Goal: Task Accomplishment & Management: Complete application form

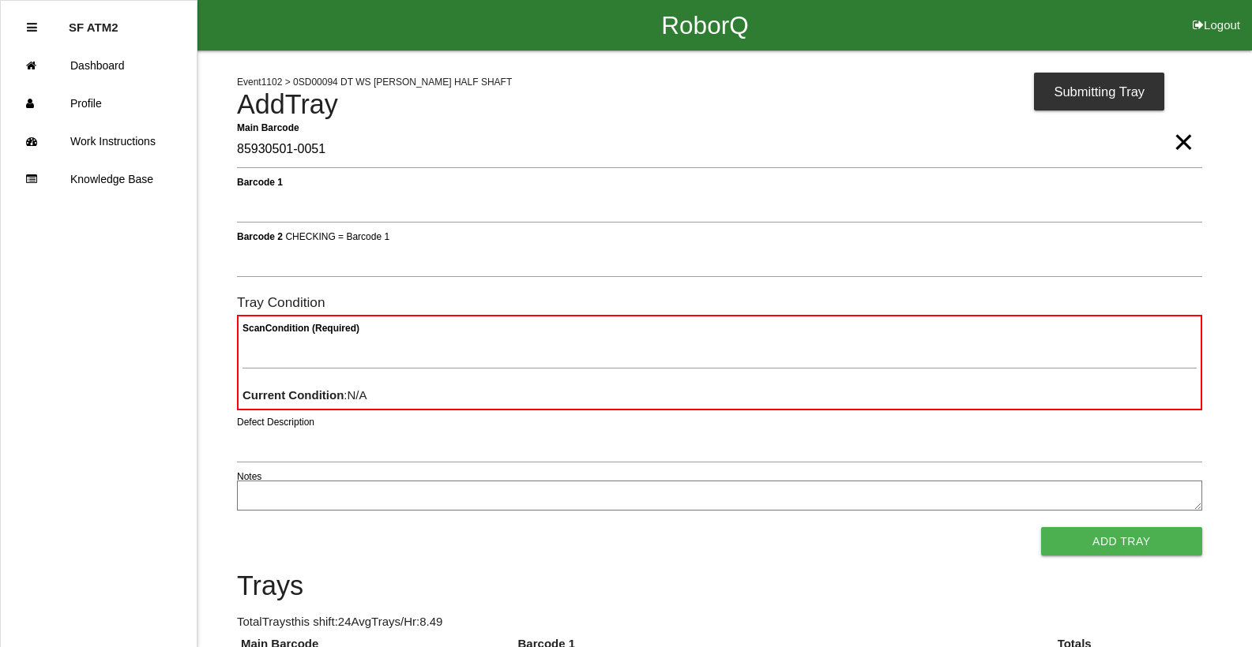
type Barcode "85930501-0051"
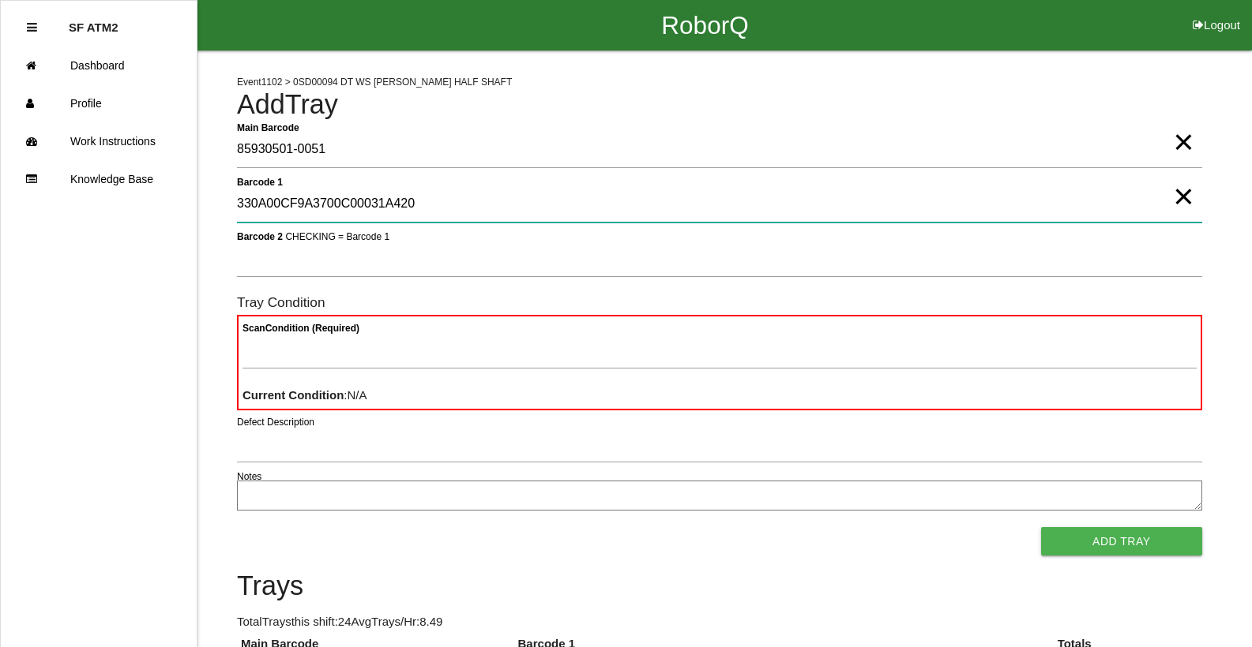
type 1 "330A00CF9A3700C00031A420"
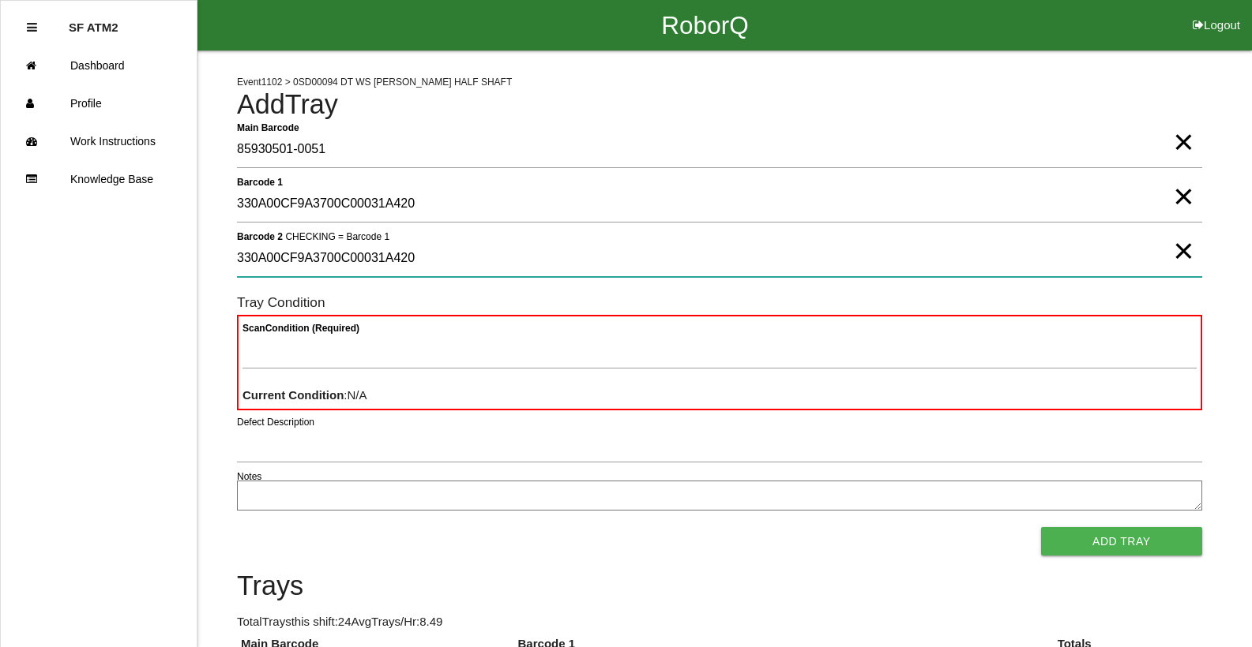
type 2 "330A00CF9A3700C00031A420"
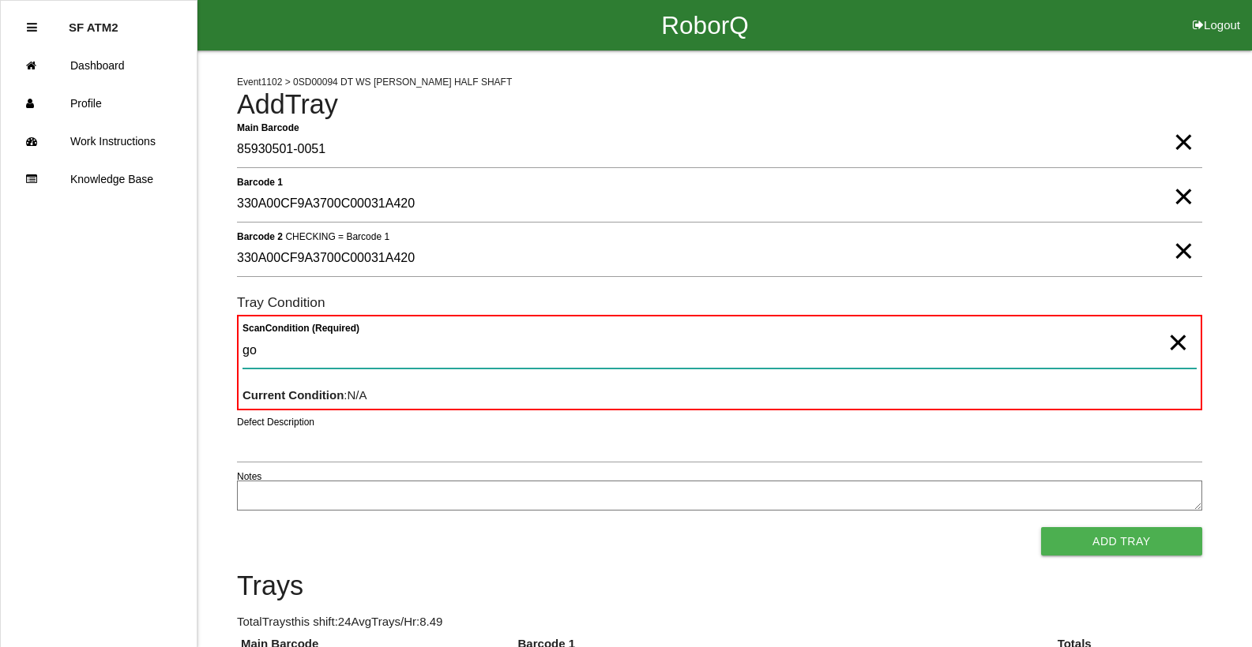
type Condition "goo"
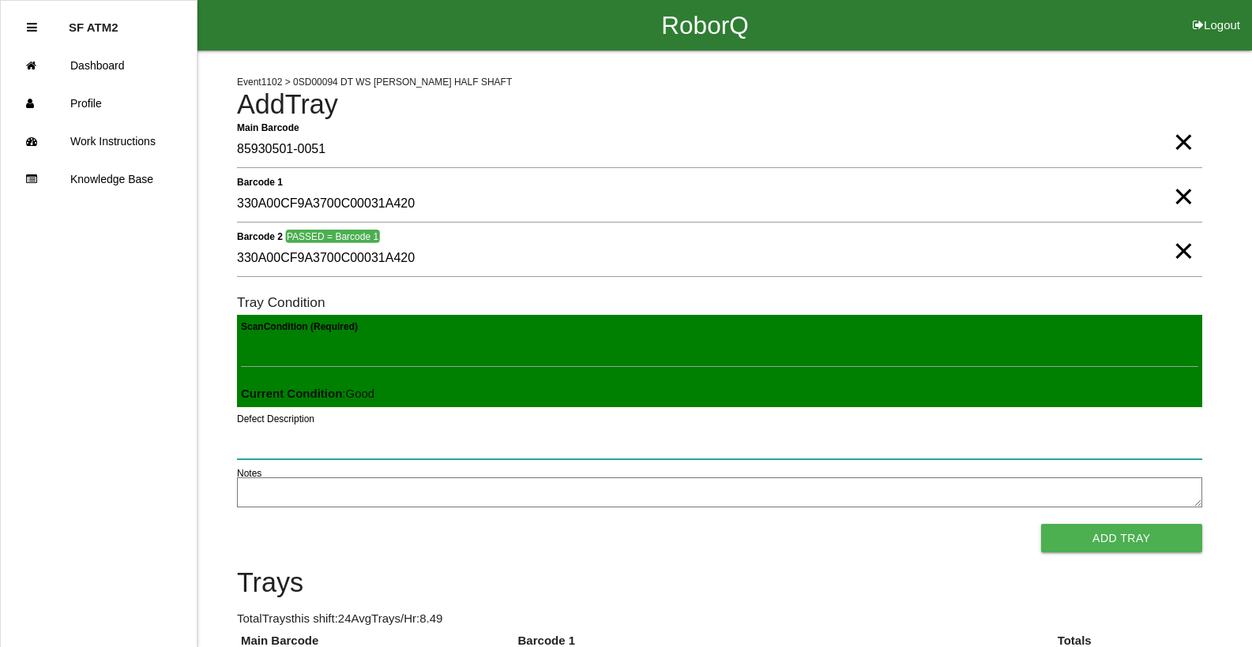
click at [1041, 524] on button "Add Tray" at bounding box center [1121, 538] width 161 height 28
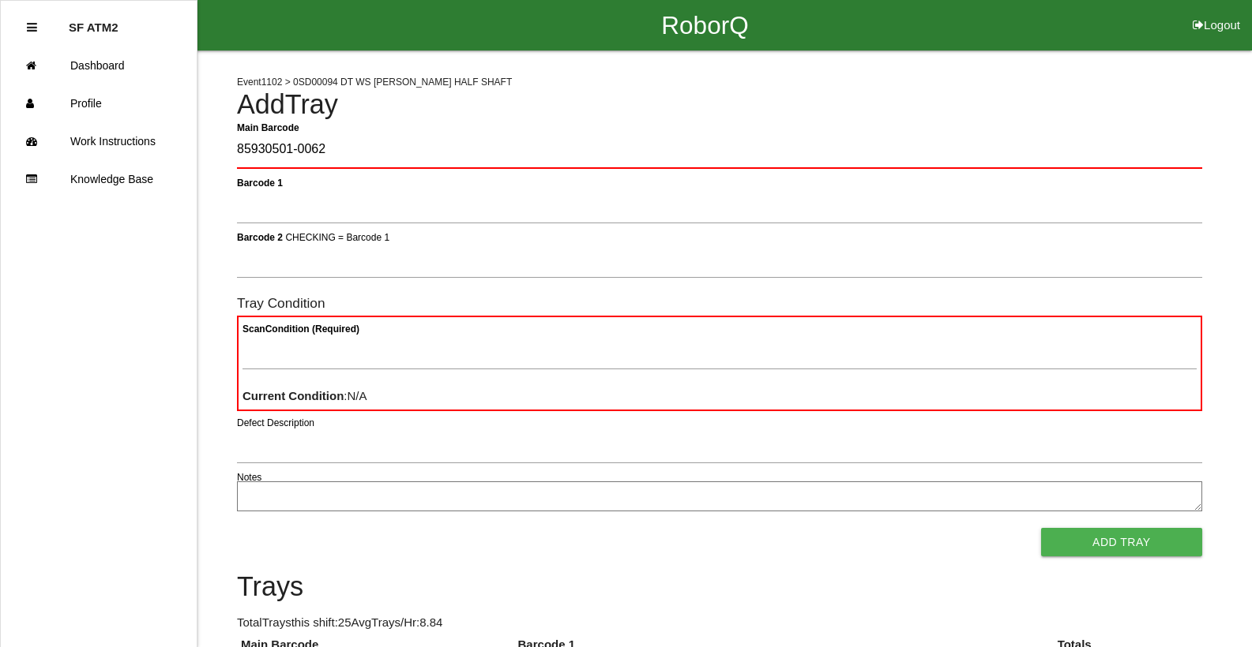
type Barcode "85930501-0062"
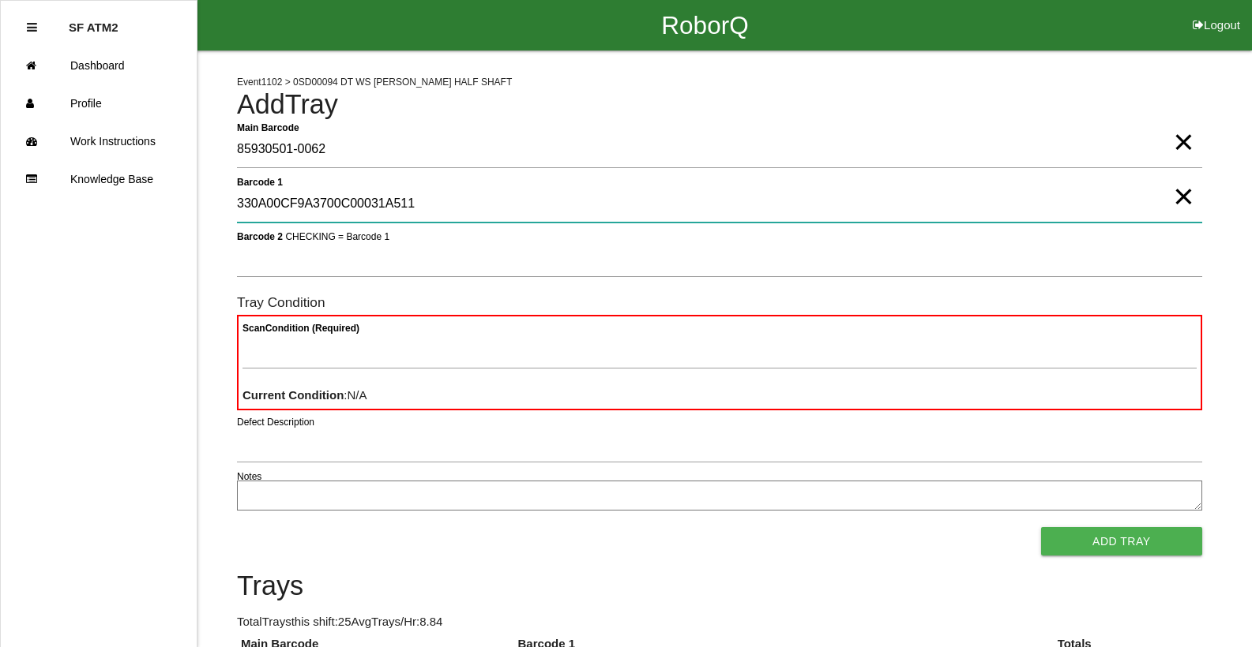
type 1 "330A00CF9A3700C00031A511"
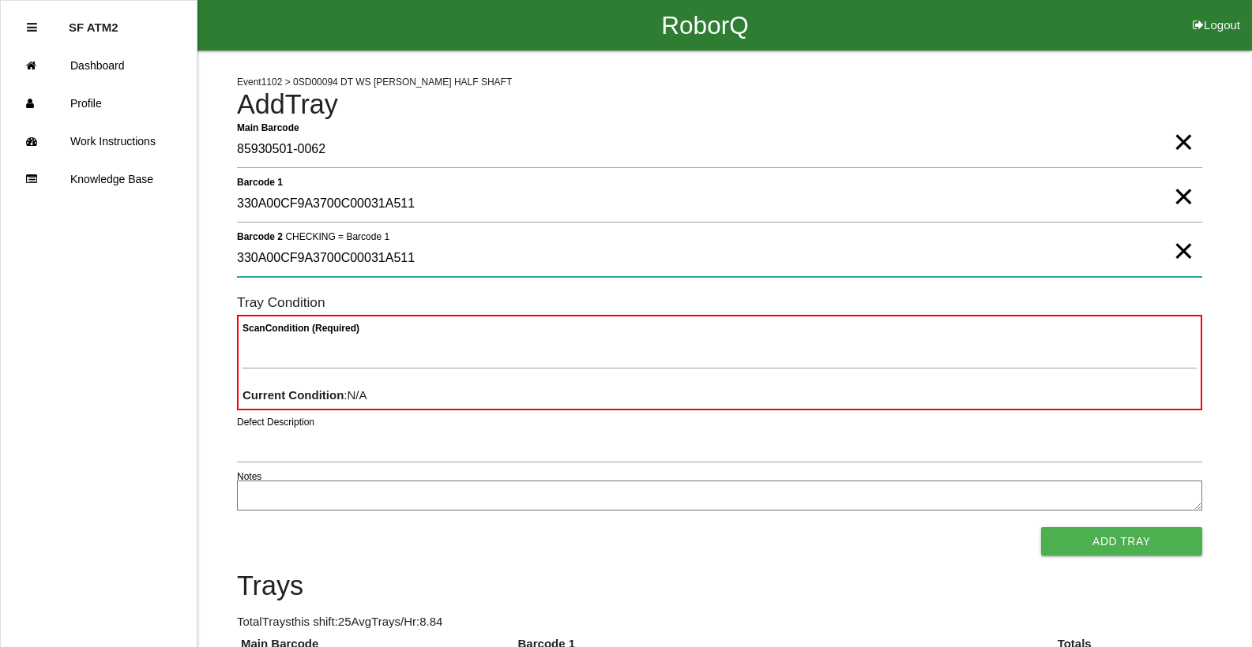
type 2 "330A00CF9A3700C00031A511"
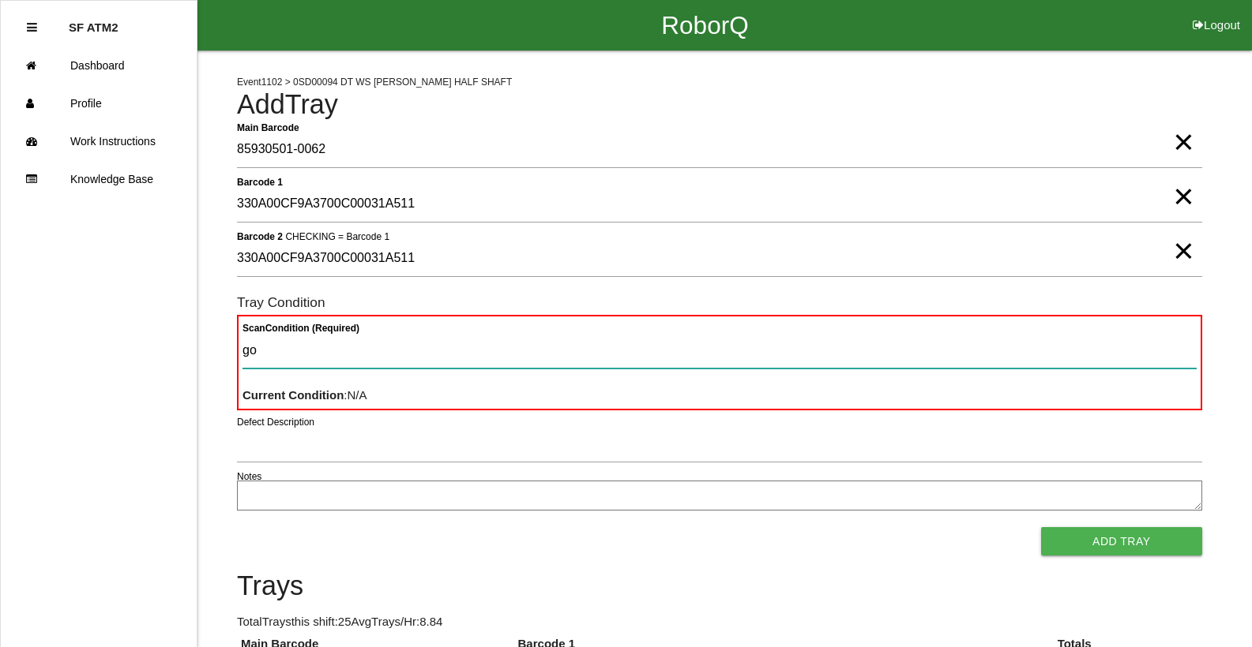
type Condition "goo"
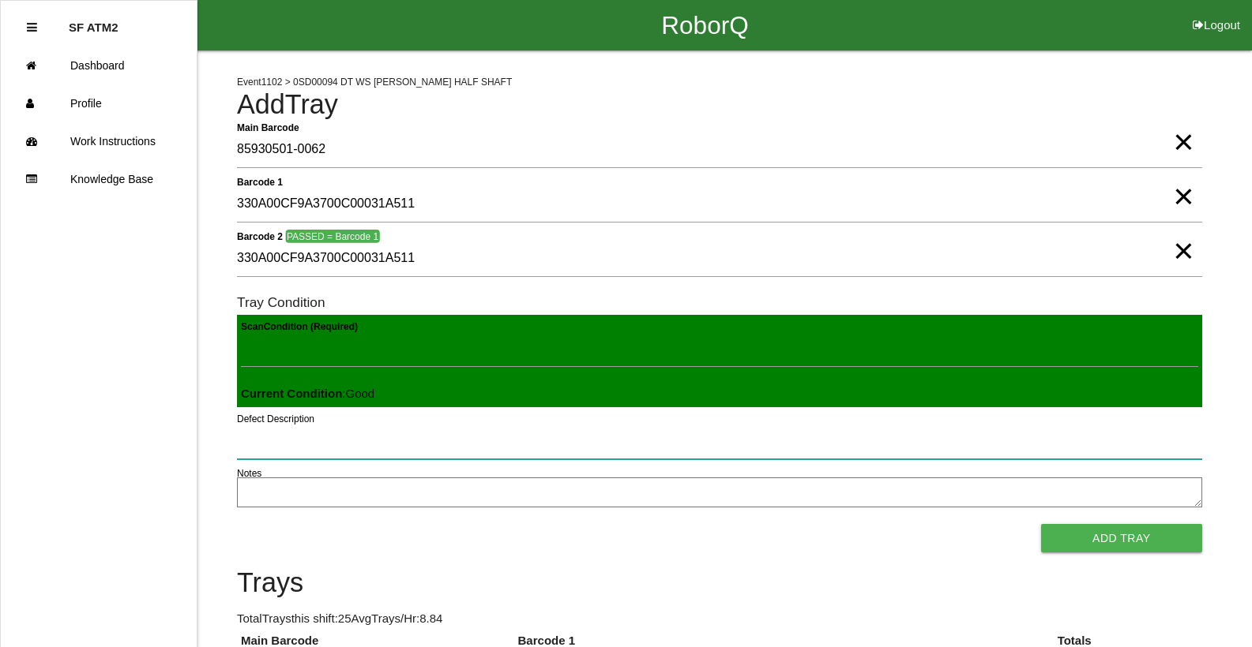
click at [1041, 524] on button "Add Tray" at bounding box center [1121, 538] width 161 height 28
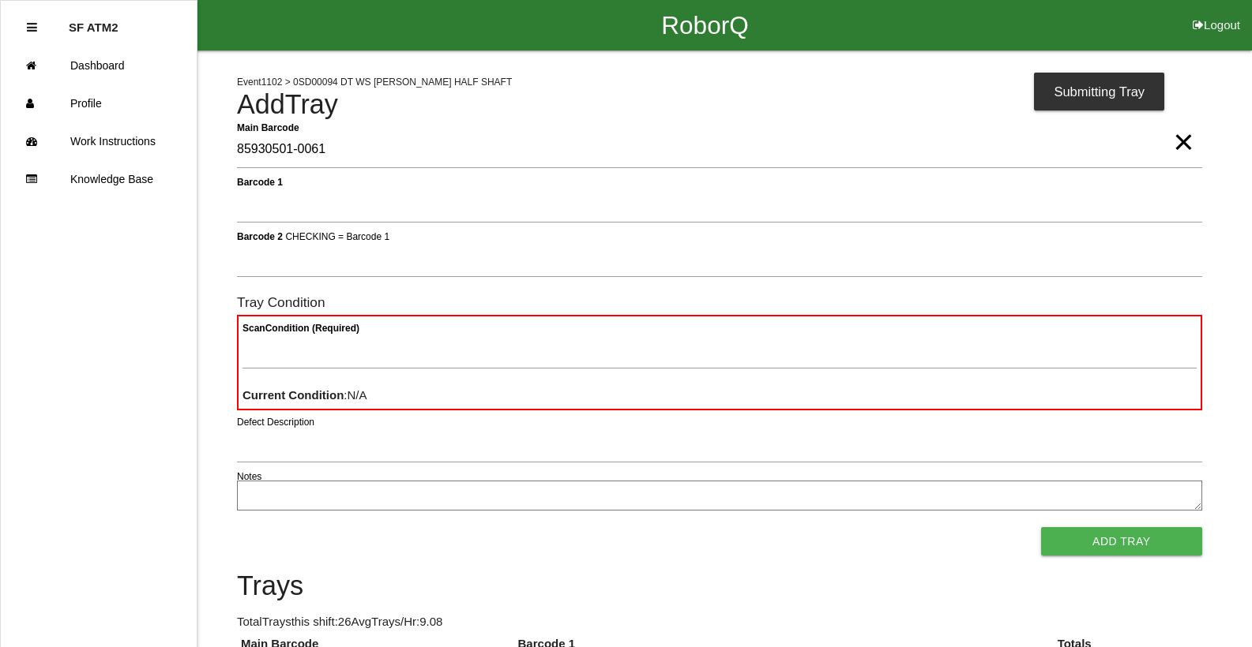
type Barcode "85930501-0061"
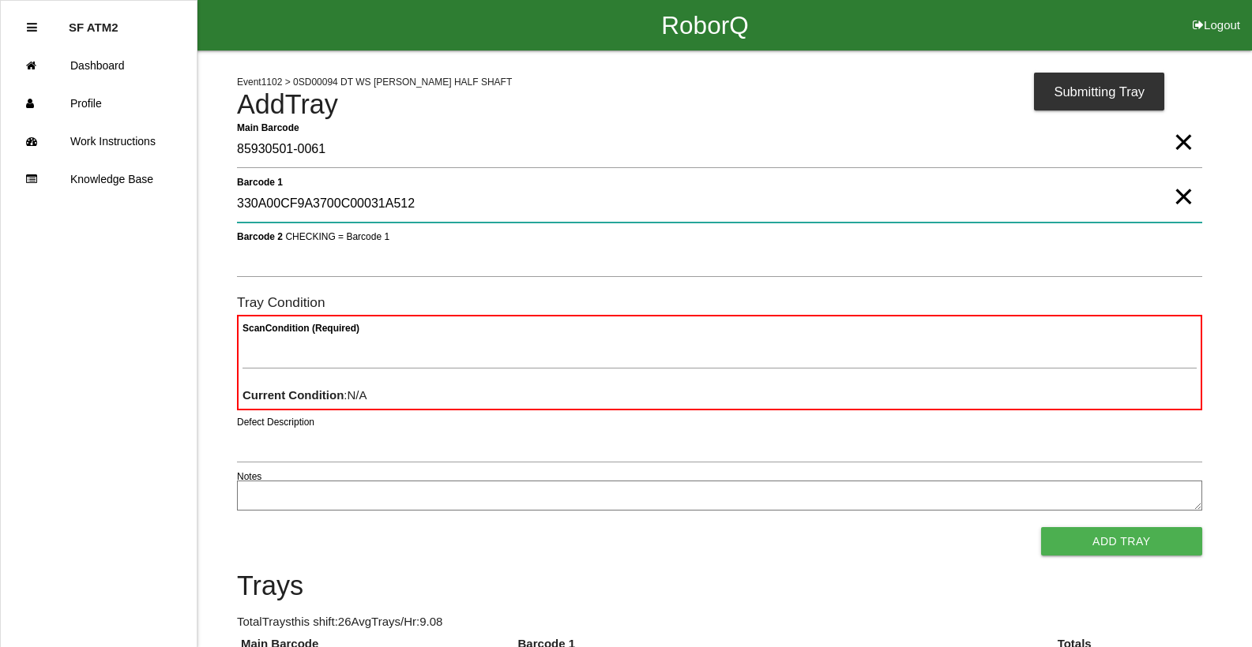
type 1 "330A00CF9A3700C00031A512"
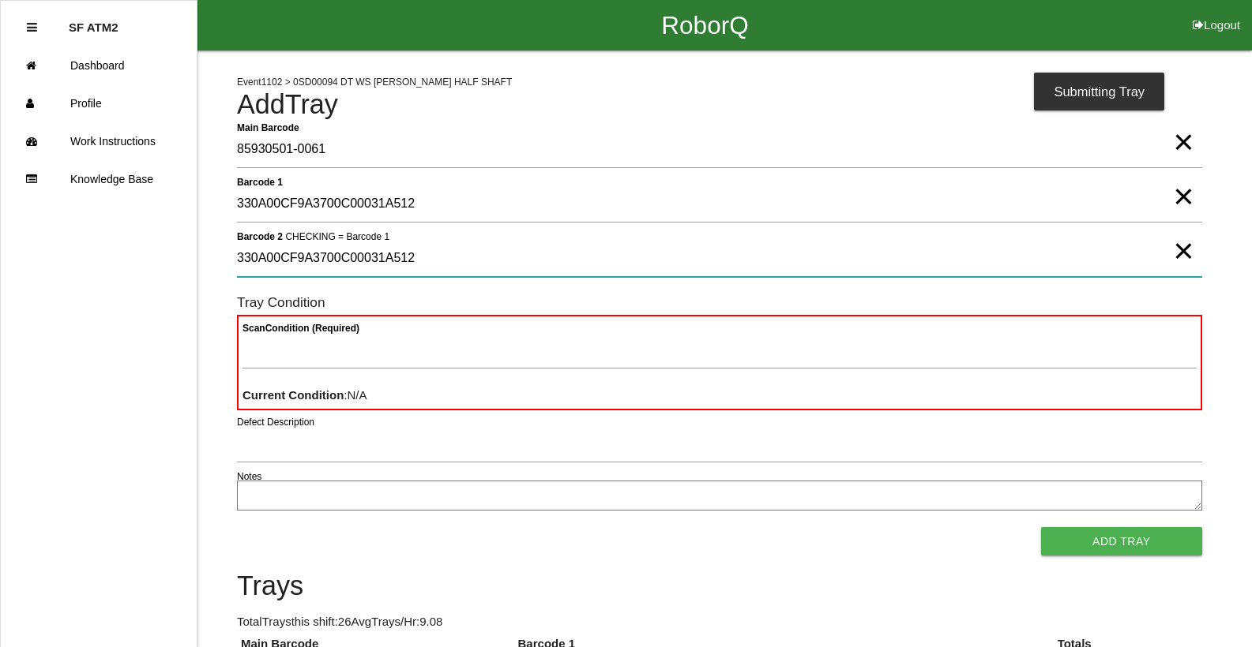
type 2 "330A00CF9A3700C00031A512"
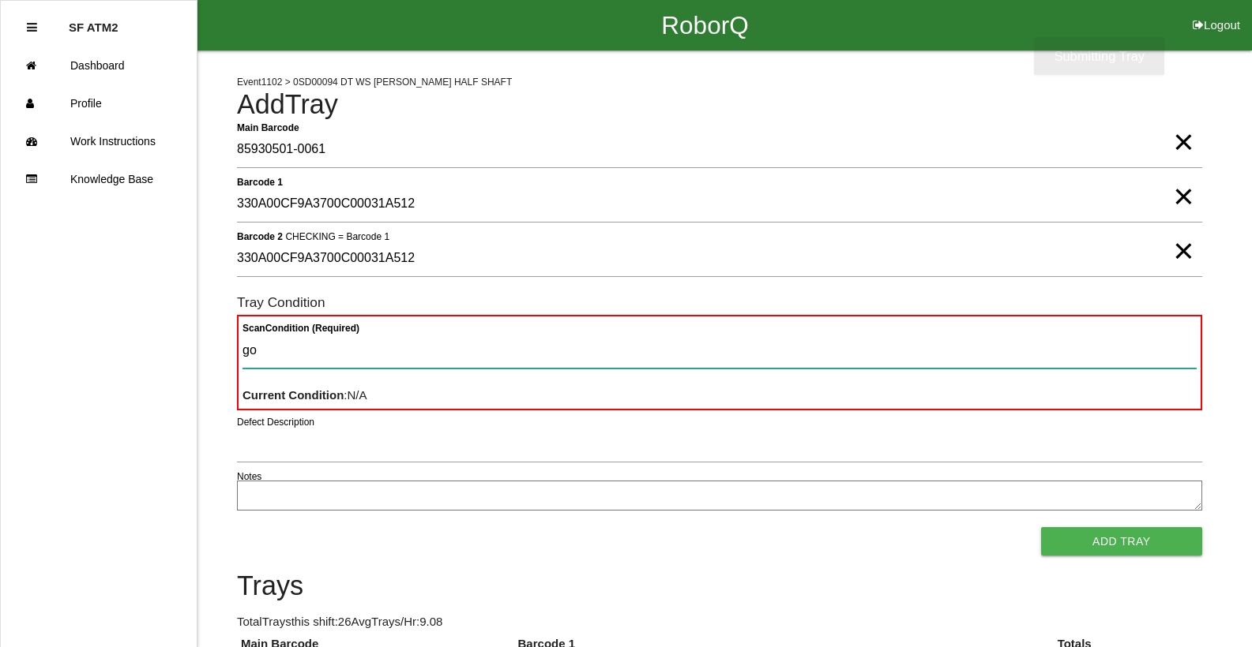
type Condition "goo"
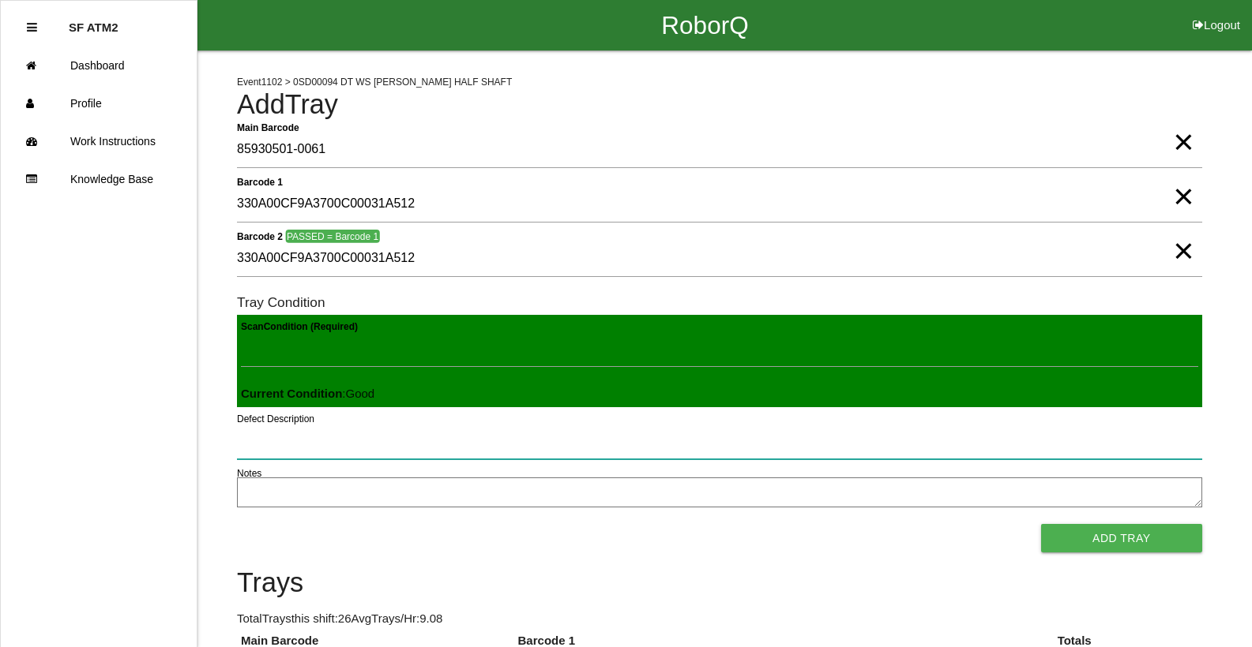
click at [1041, 524] on button "Add Tray" at bounding box center [1121, 538] width 161 height 28
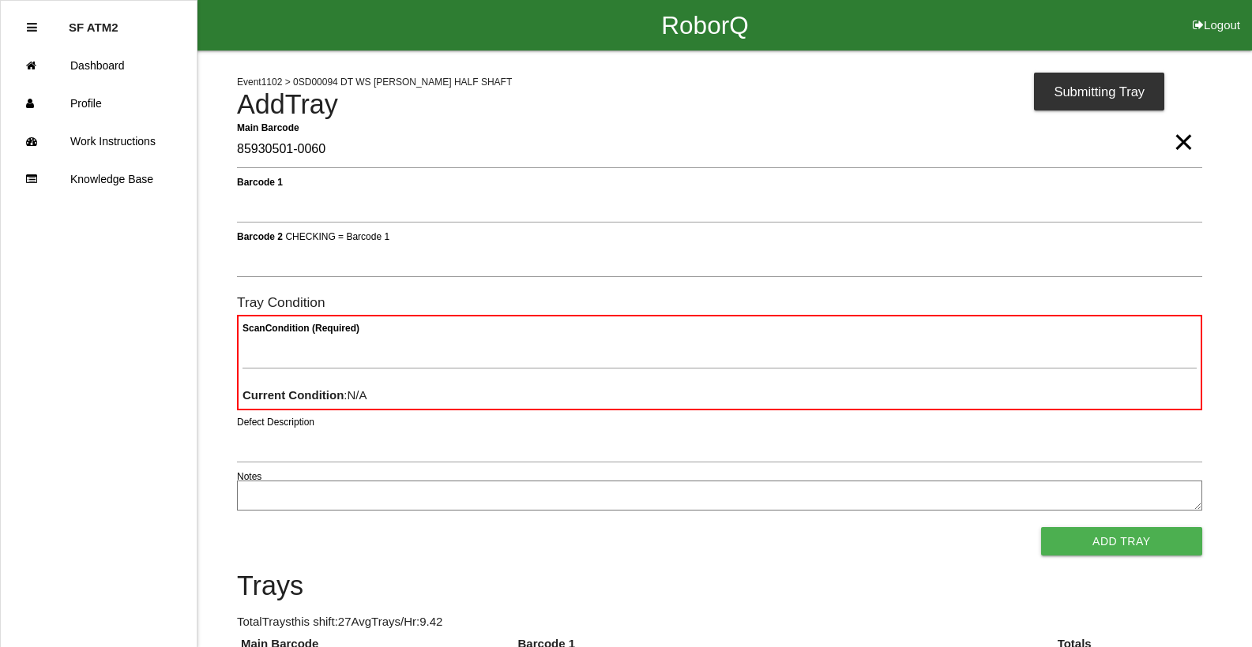
type Barcode "85930501-0060"
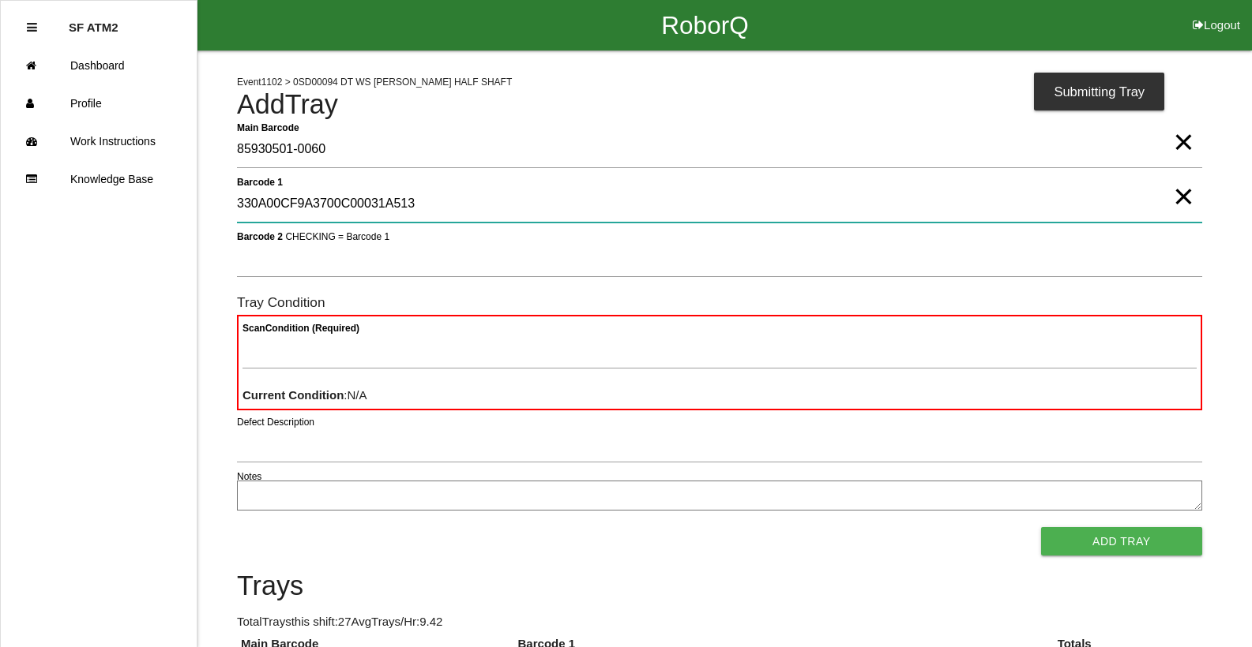
type 1 "330A00CF9A3700C00031A513"
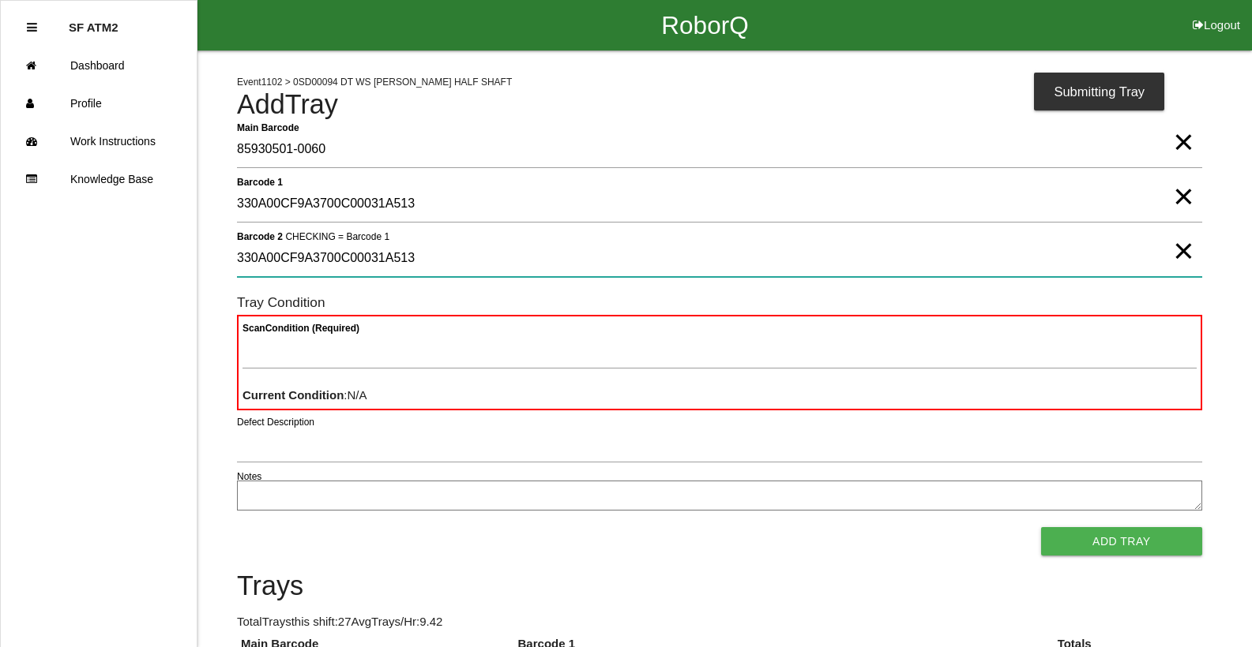
type 2 "330A00CF9A3700C00031A513"
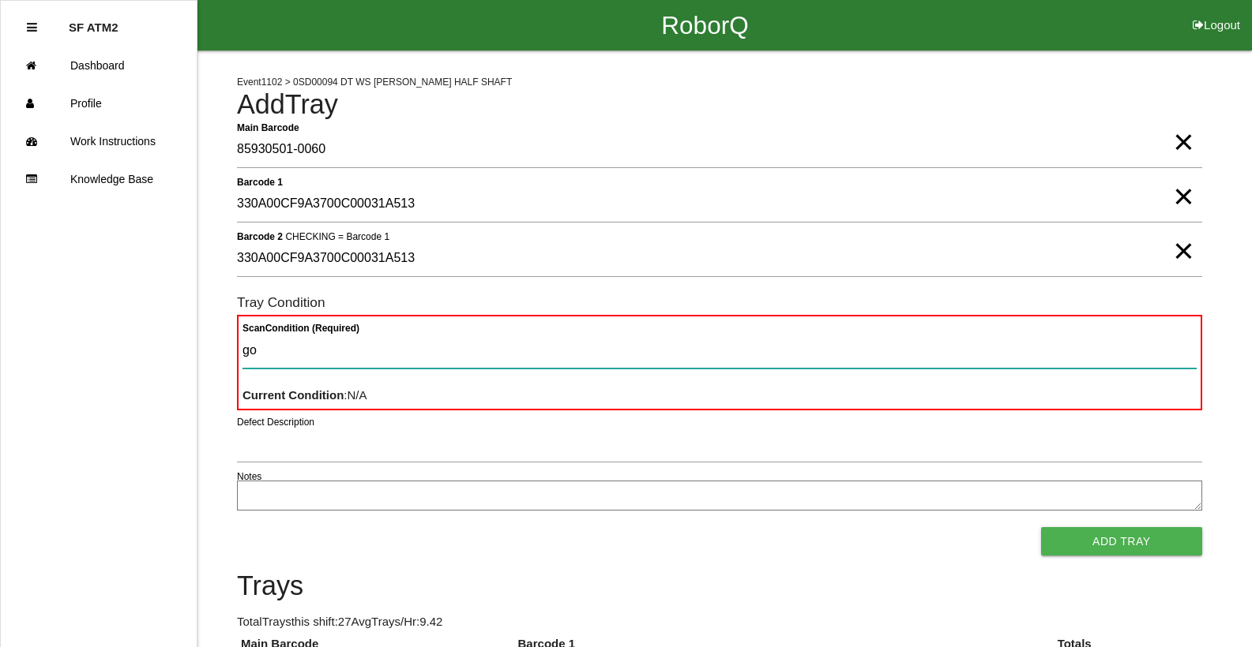
type Condition "goo"
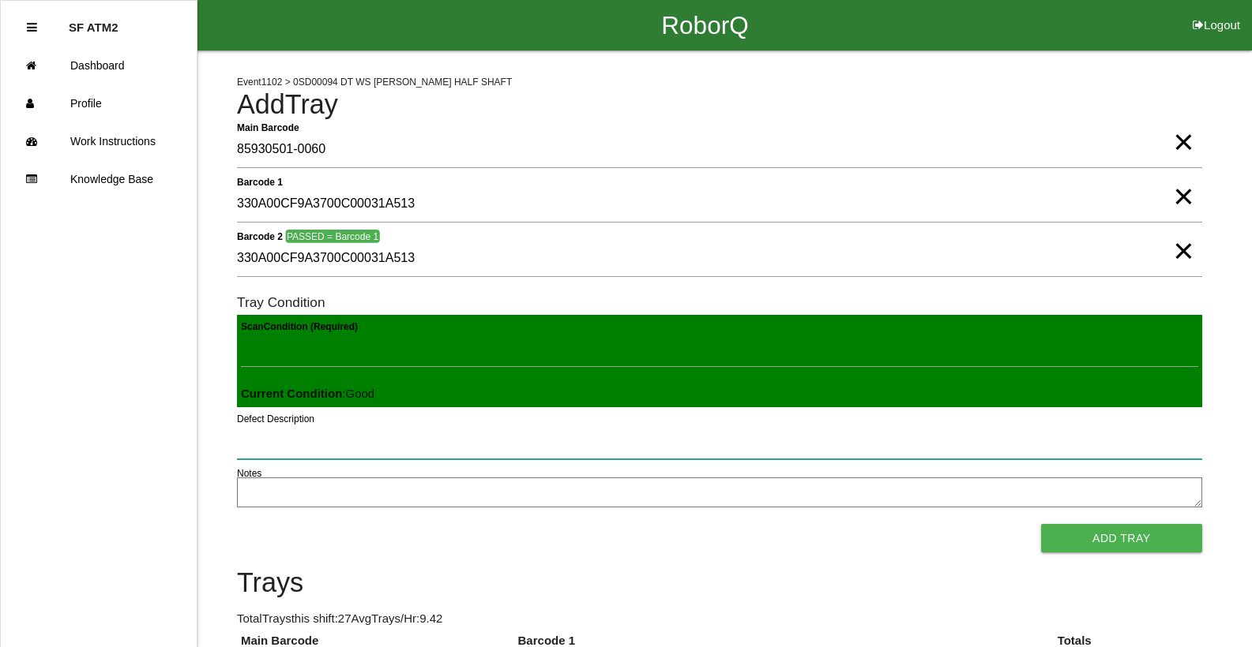
click at [1041, 524] on button "Add Tray" at bounding box center [1121, 538] width 161 height 28
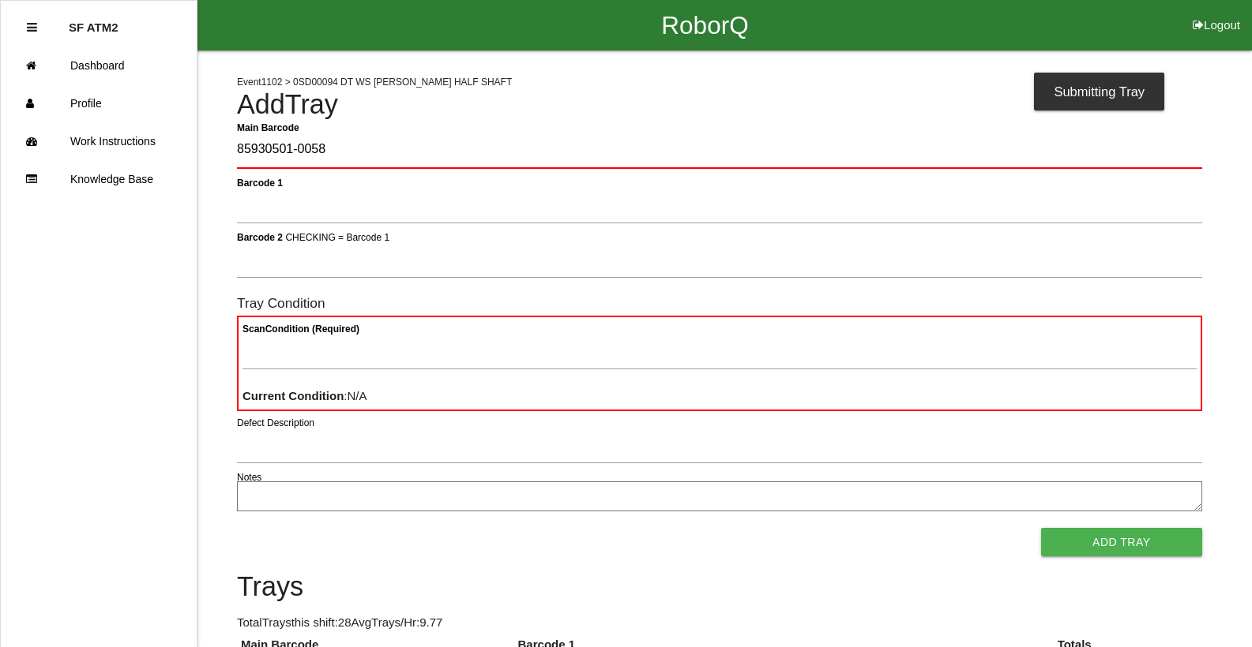
type Barcode "85930501-0058"
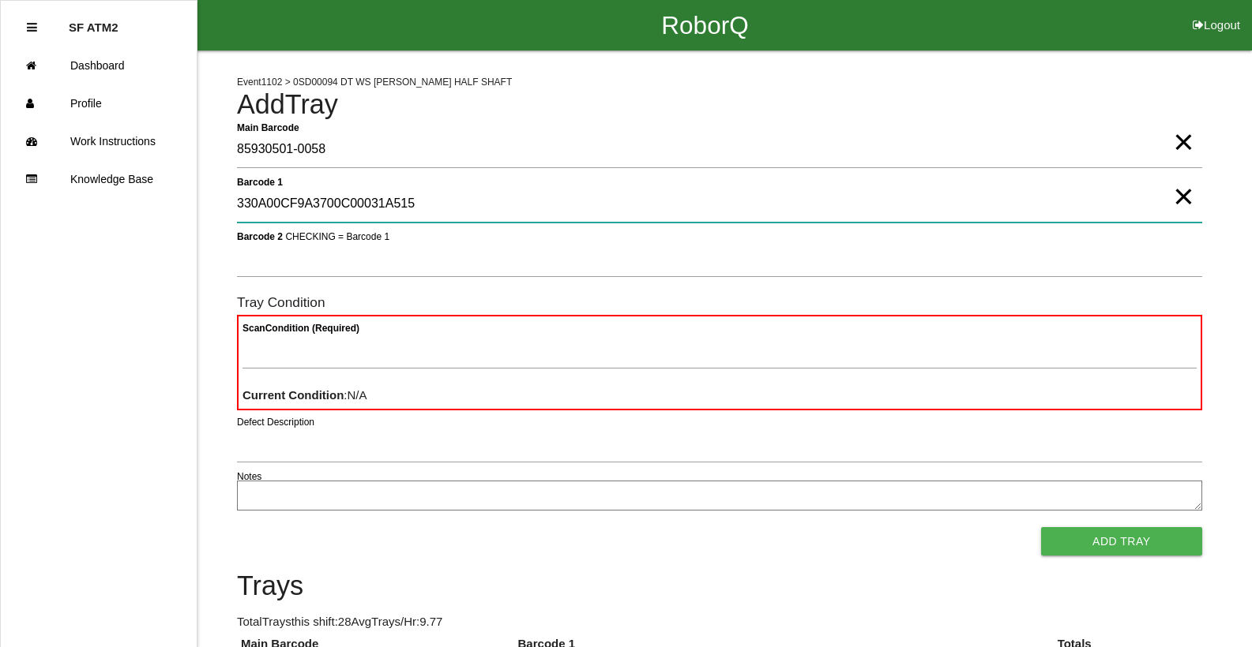
type 1 "330A00CF9A3700C00031A515"
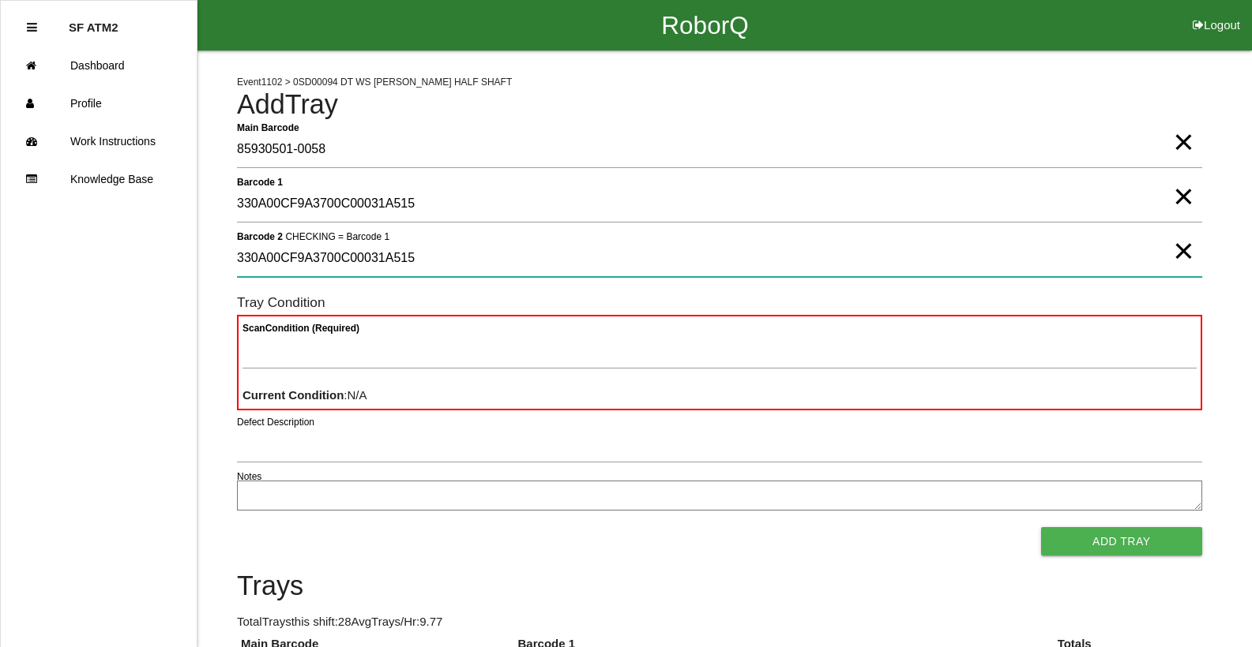
type 2 "330A00CF9A3700C00031A515"
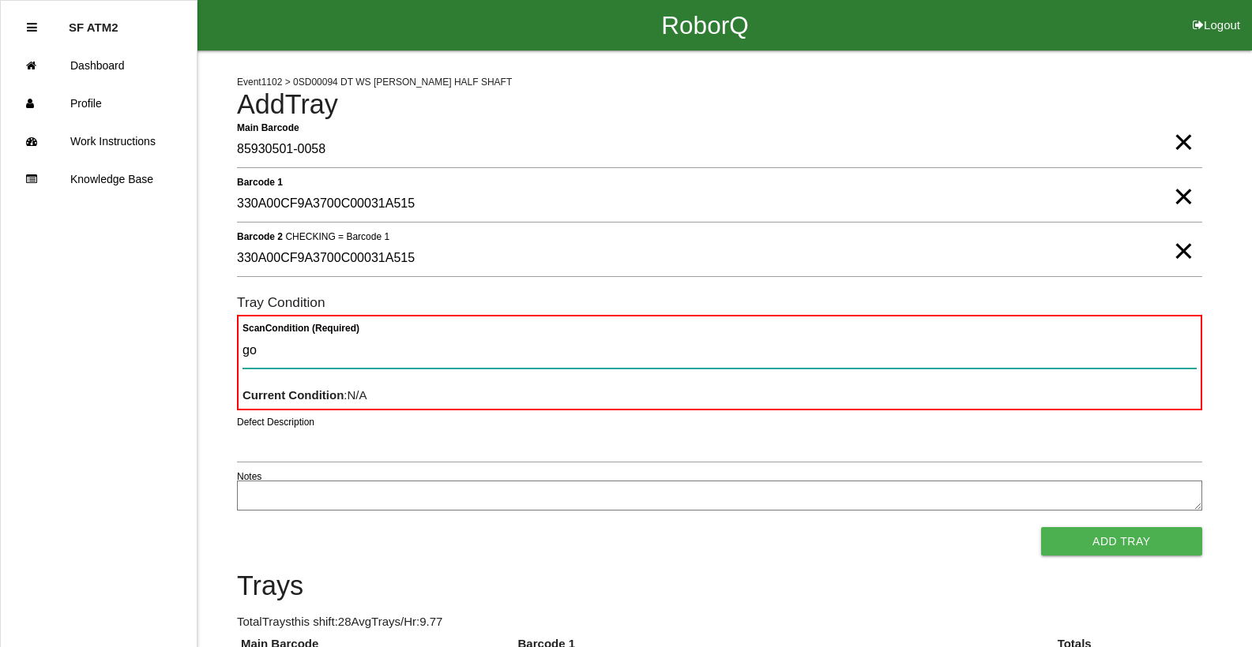
type Condition "goo"
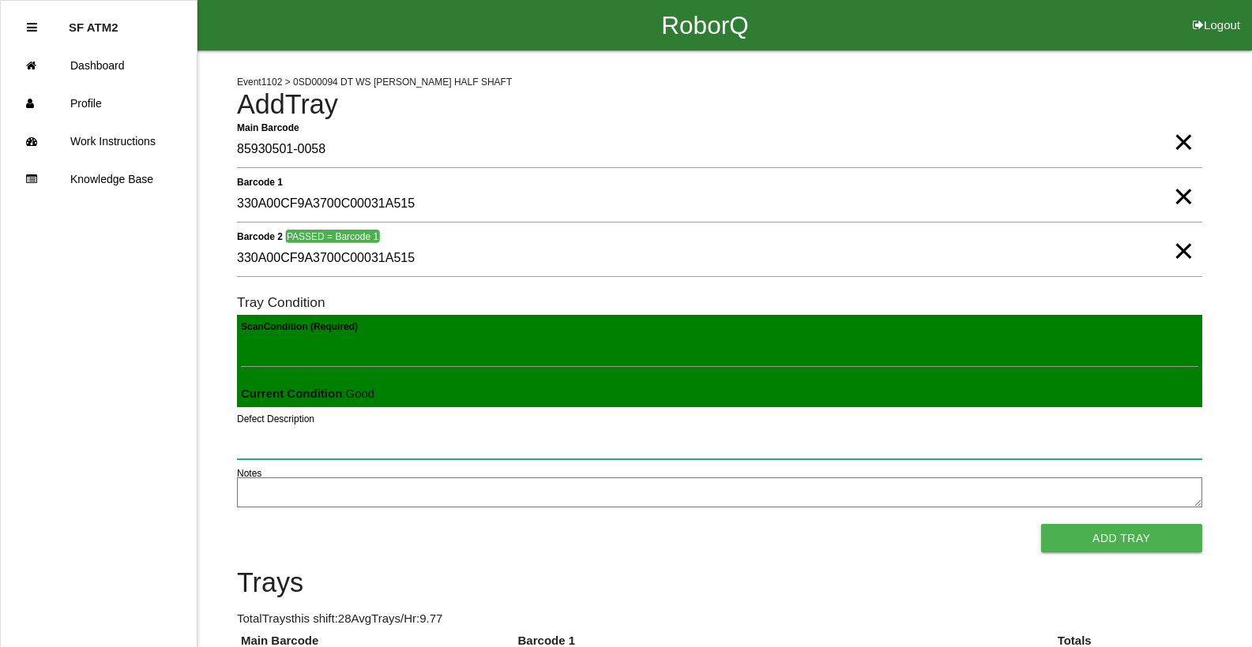
click button "Add Tray" at bounding box center [1121, 538] width 161 height 28
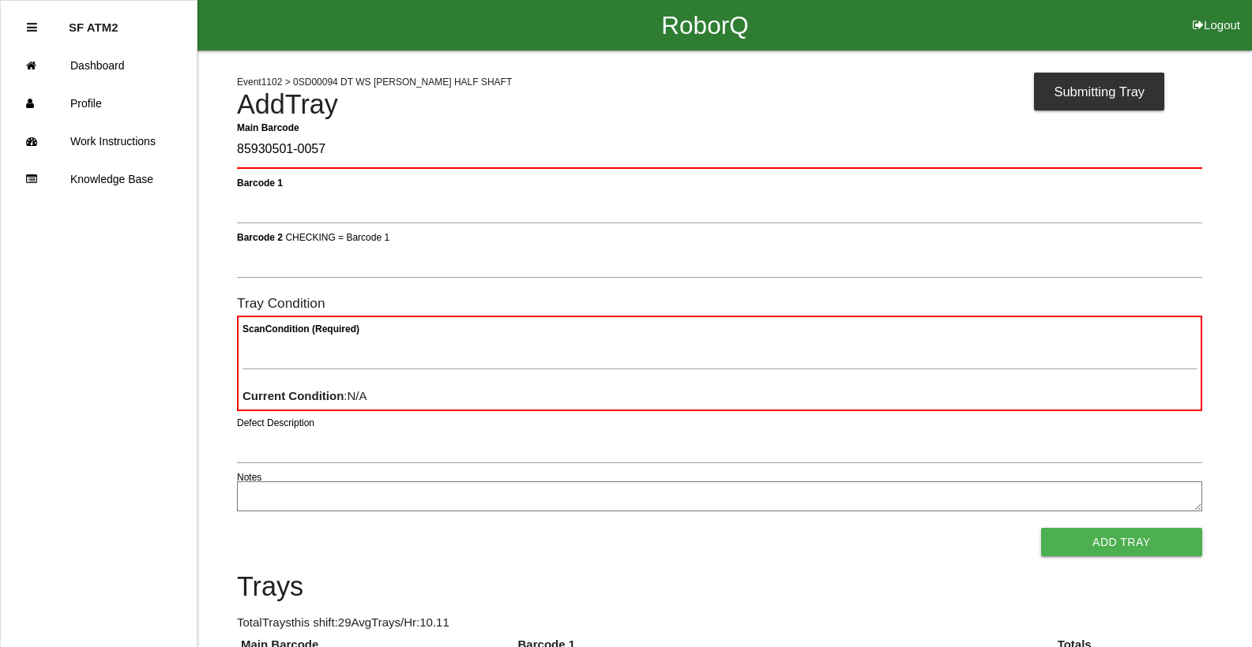
type Barcode "85930501-0057"
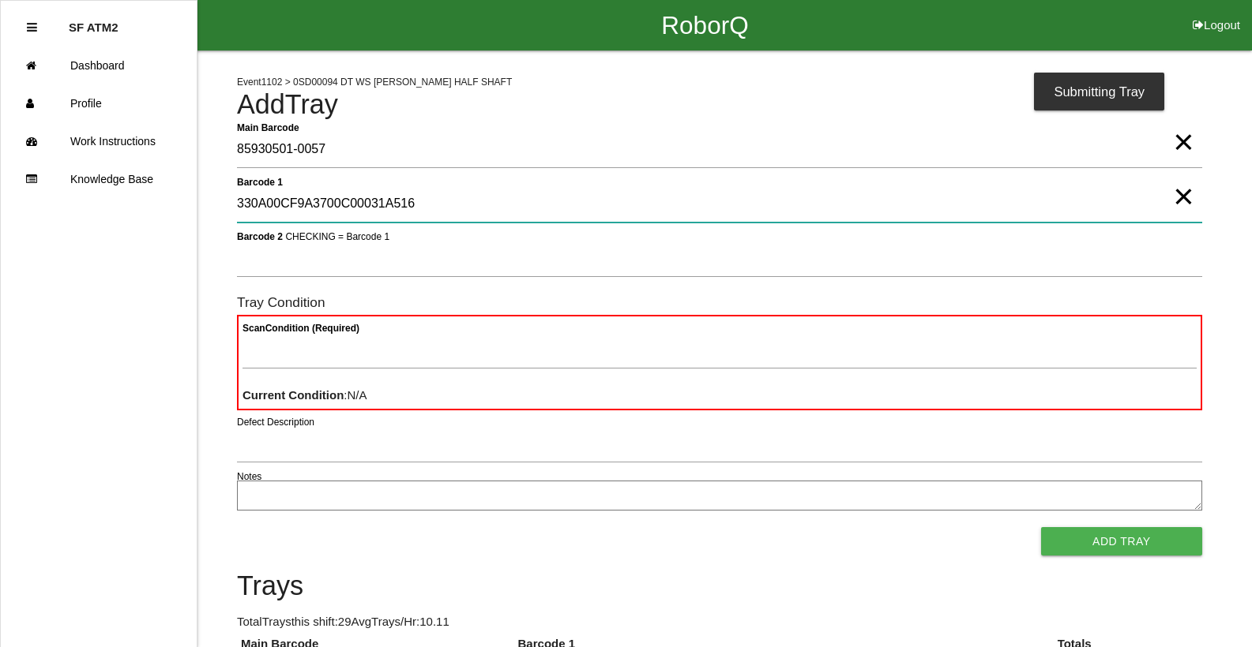
type 1 "330A00CF9A3700C00031A516"
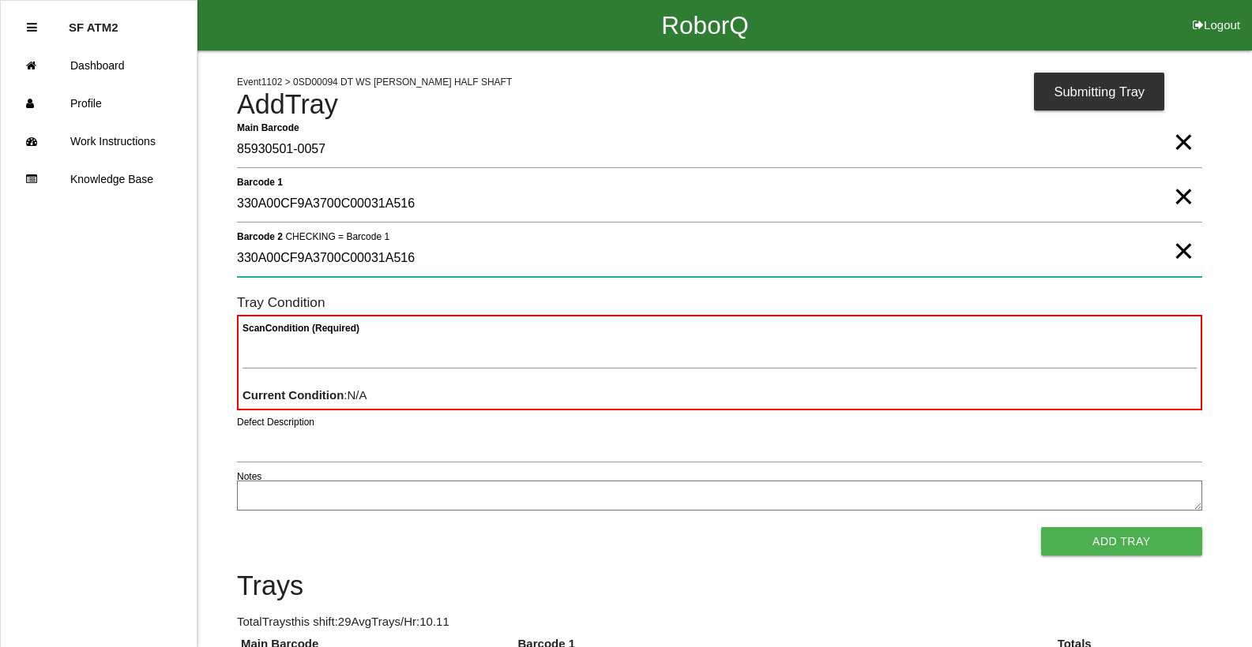
type 2 "330A00CF9A3700C00031A516"
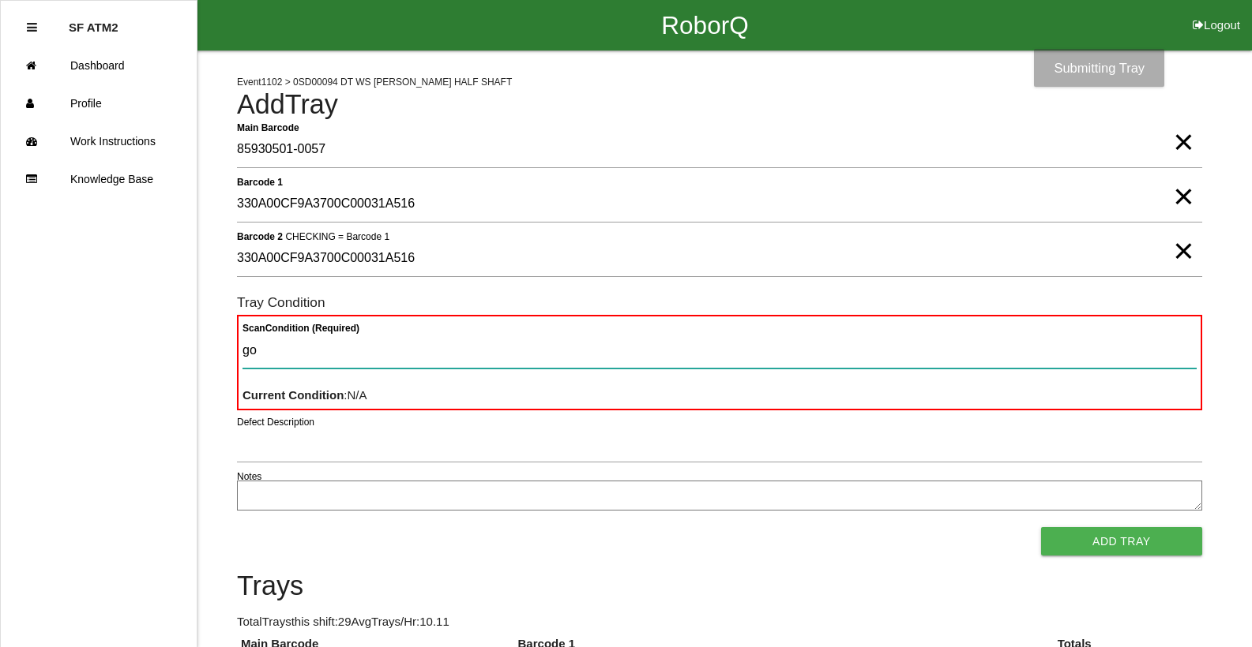
type Condition "goo"
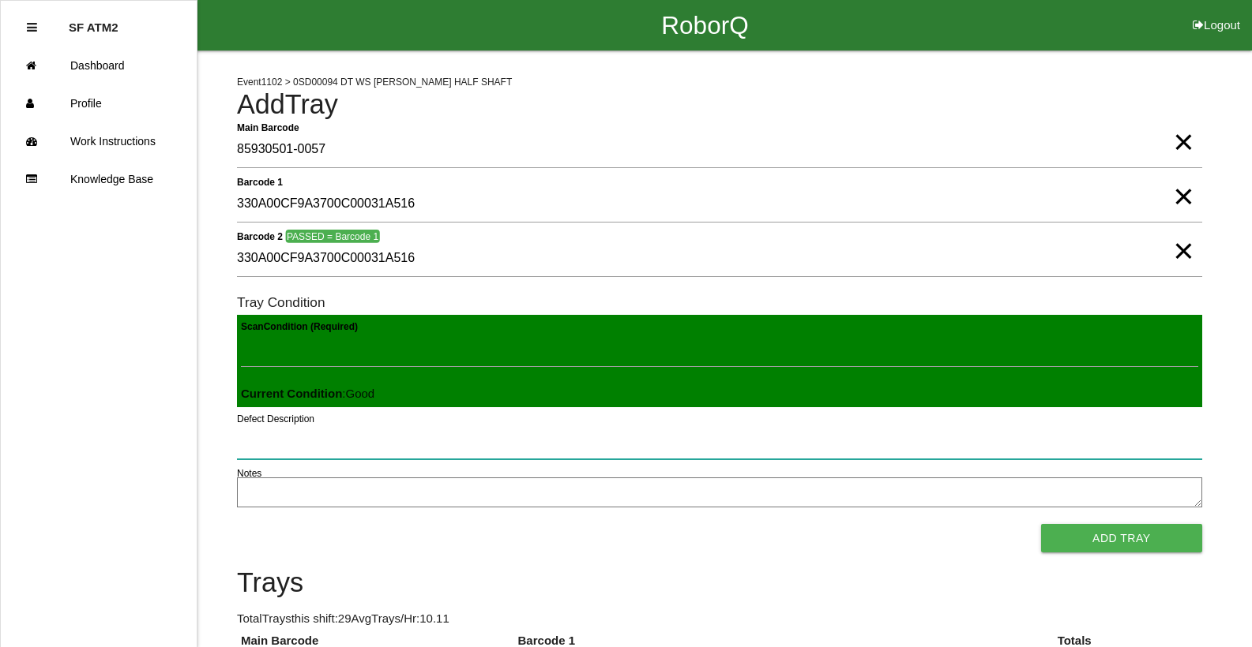
click at [1041, 524] on button "Add Tray" at bounding box center [1121, 538] width 161 height 28
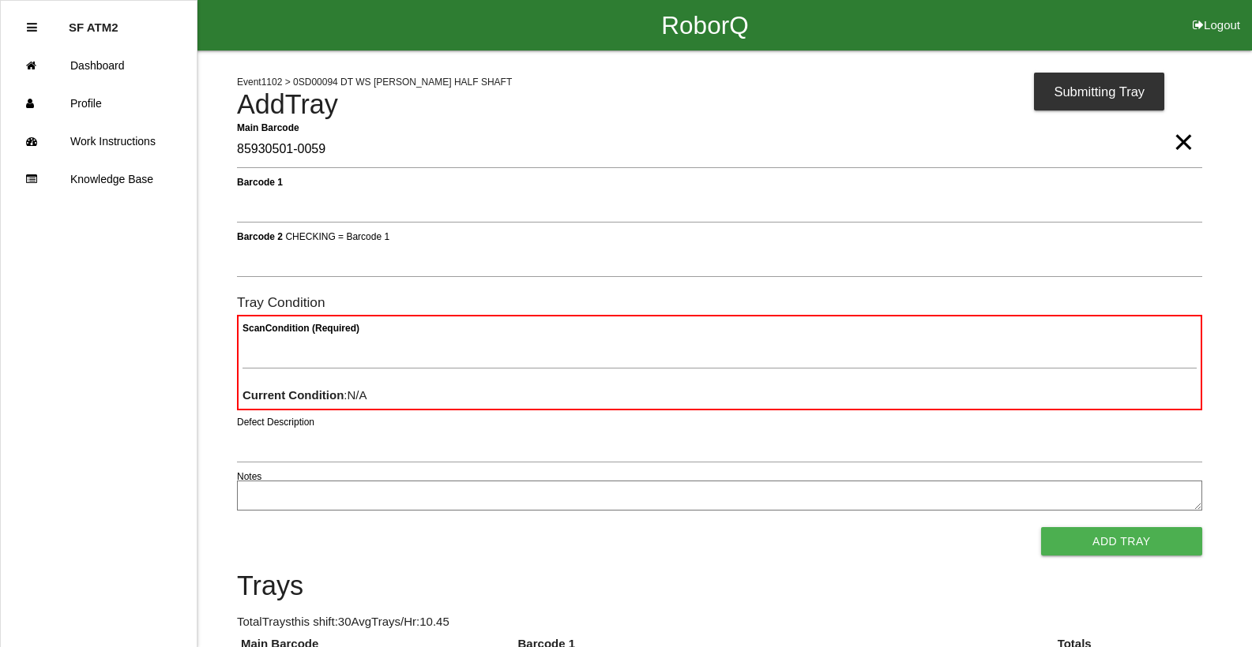
type Barcode "85930501-0059"
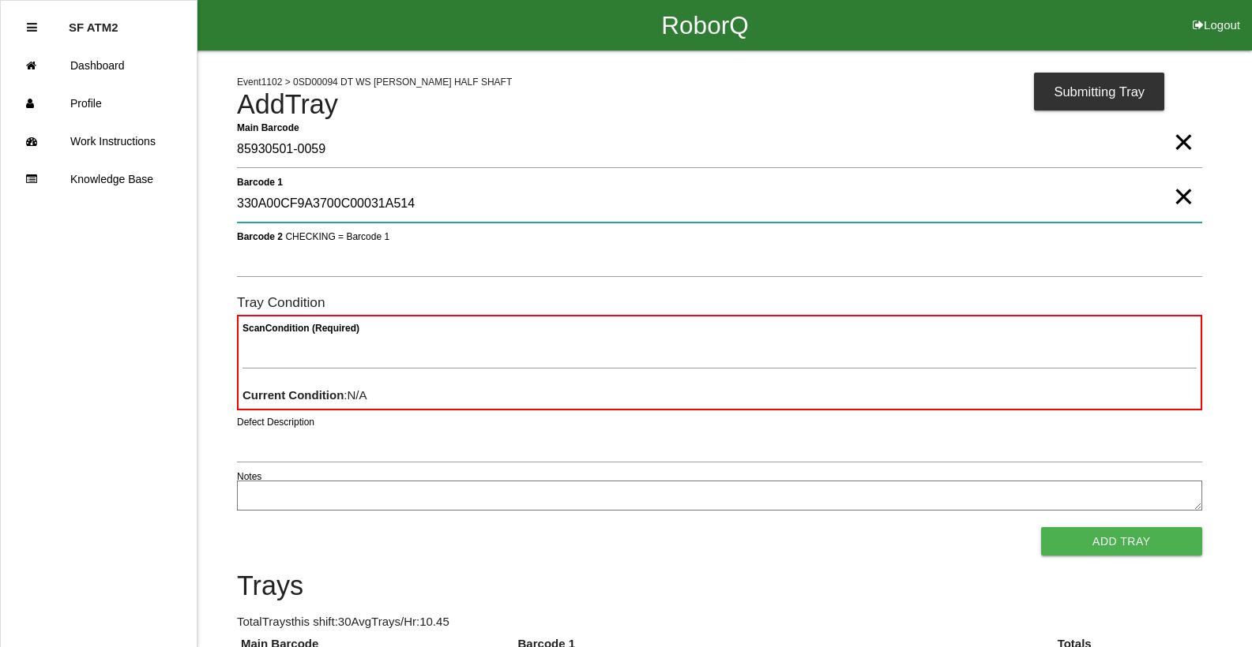
type 1 "330A00CF9A3700C00031A514"
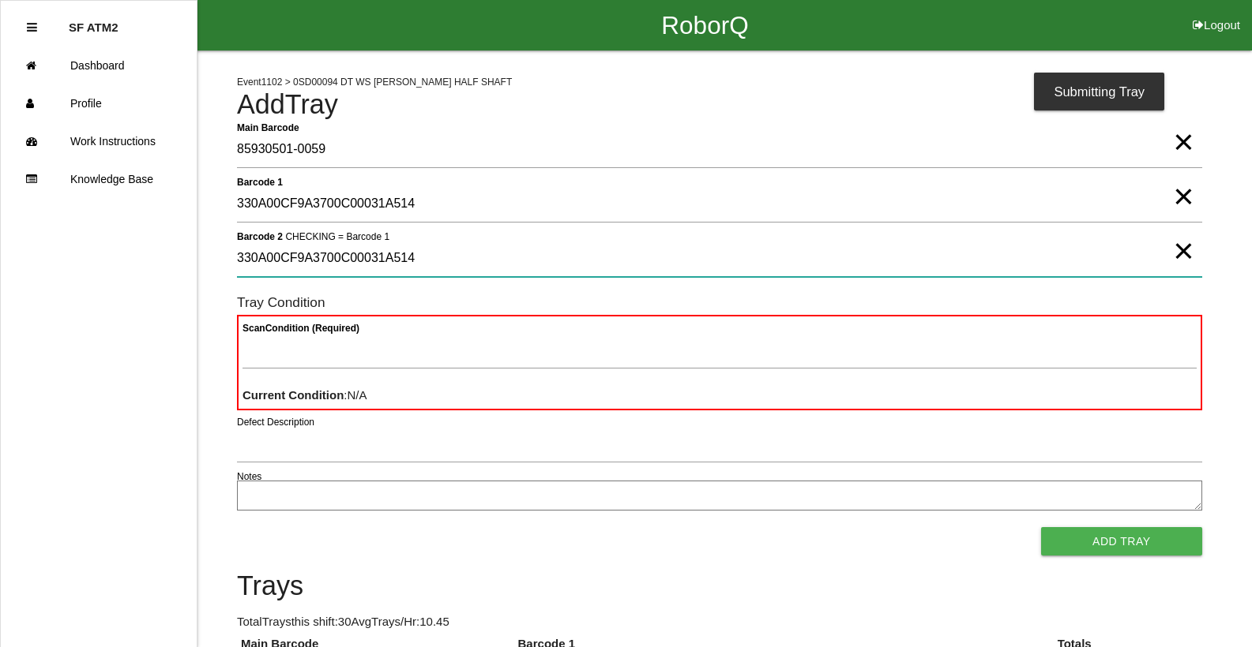
type 2 "330A00CF9A3700C00031A514"
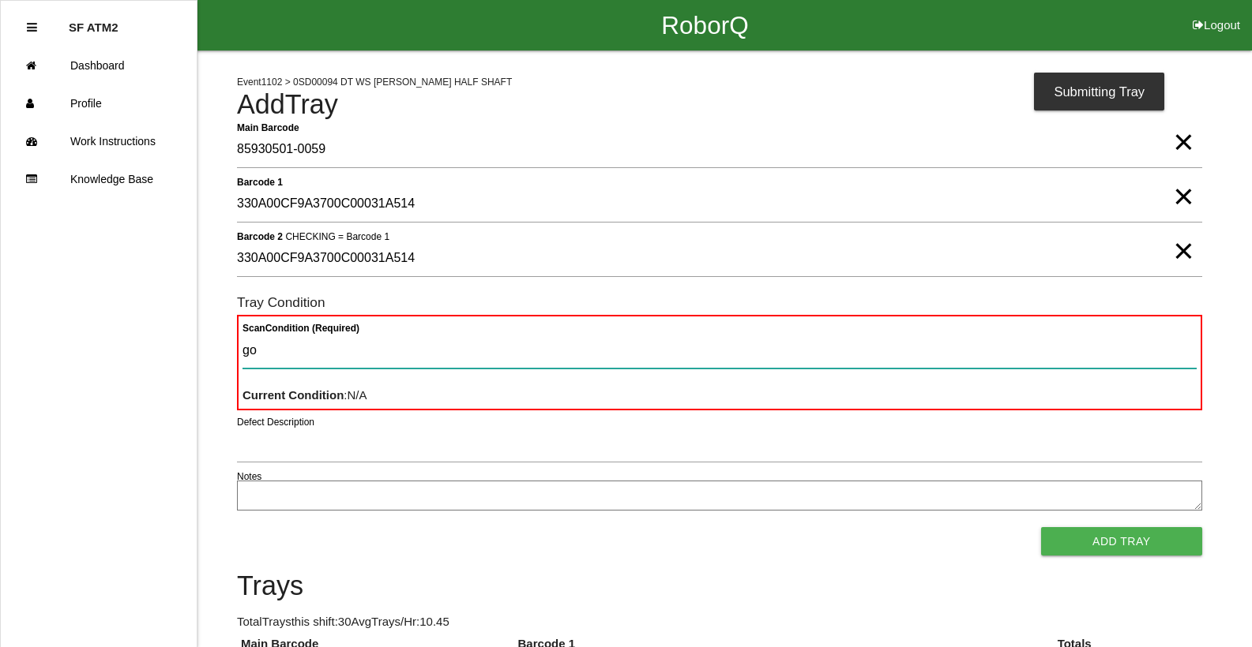
type Condition "goo"
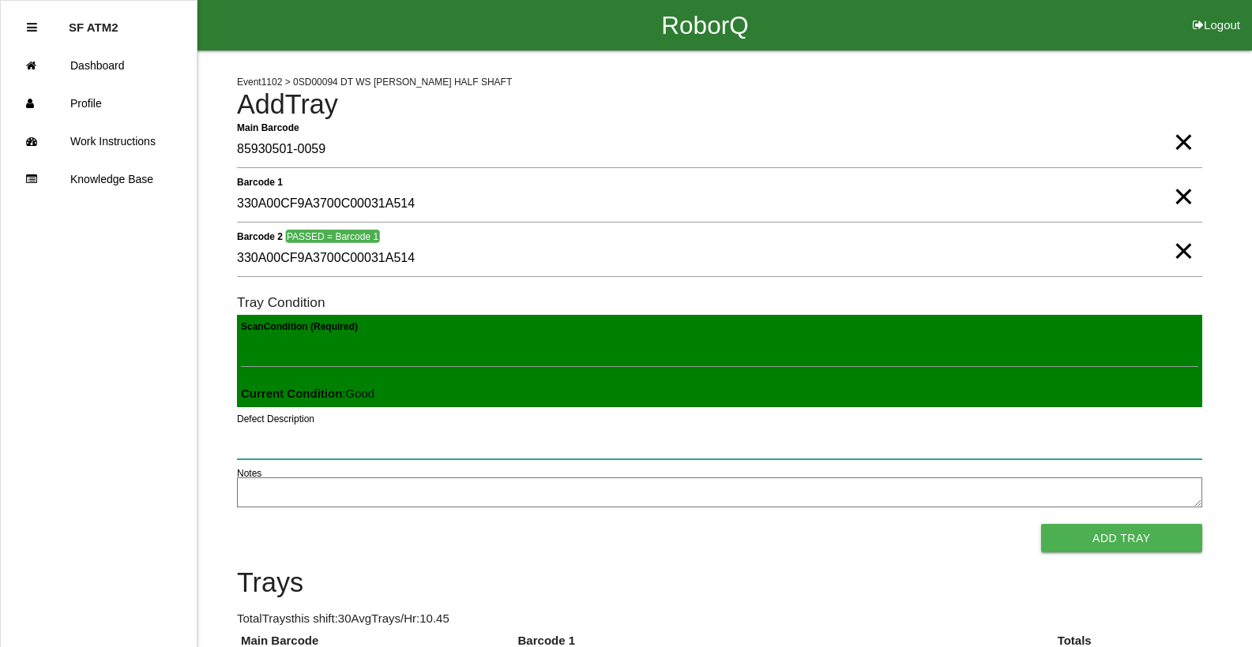
click at [1041, 524] on button "Add Tray" at bounding box center [1121, 538] width 161 height 28
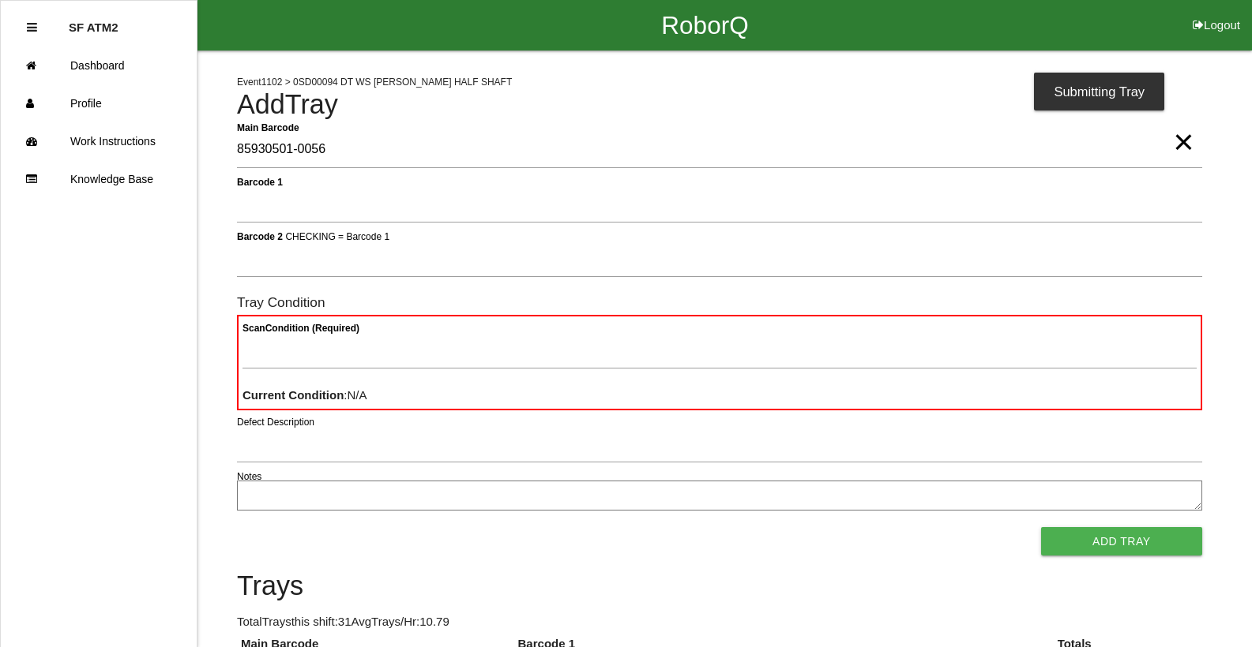
type Barcode "85930501-0056"
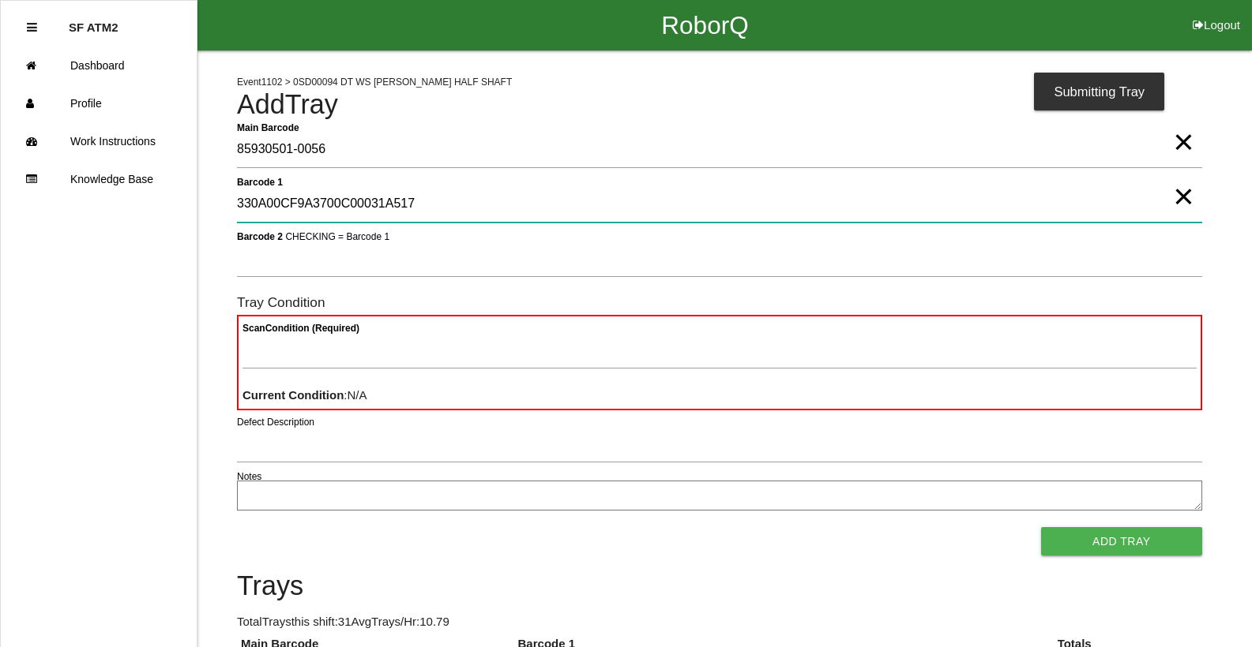
type 1 "330A00CF9A3700C00031A517"
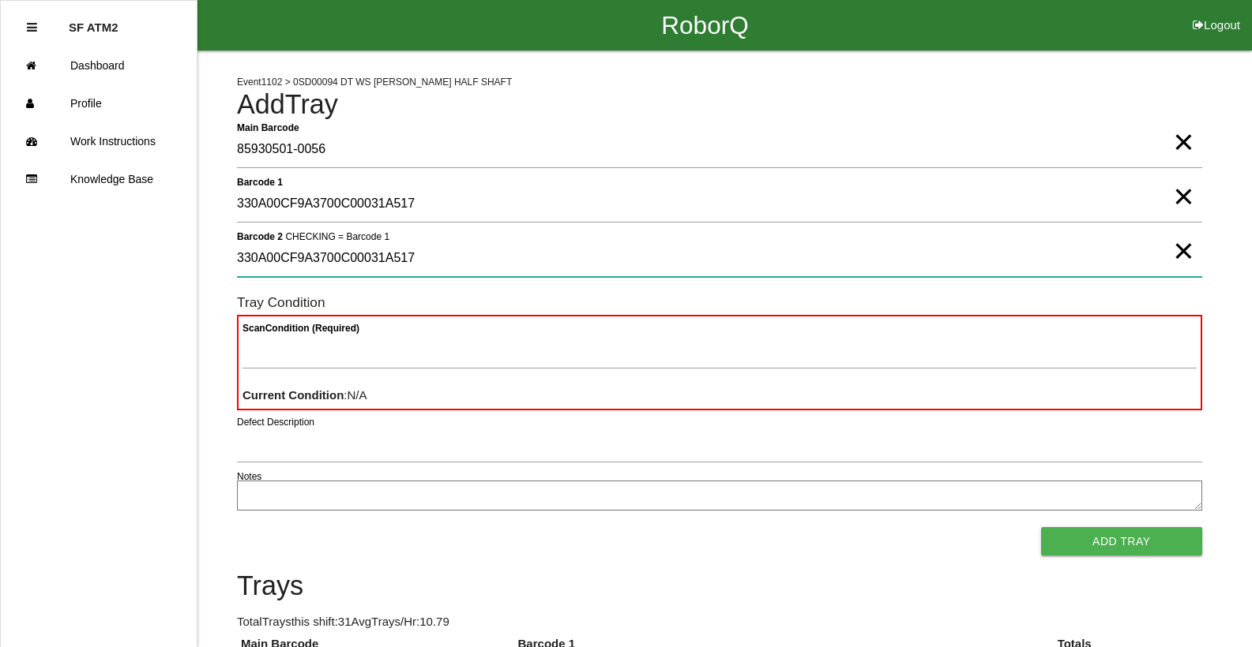
type 2 "330A00CF9A3700C00031A517"
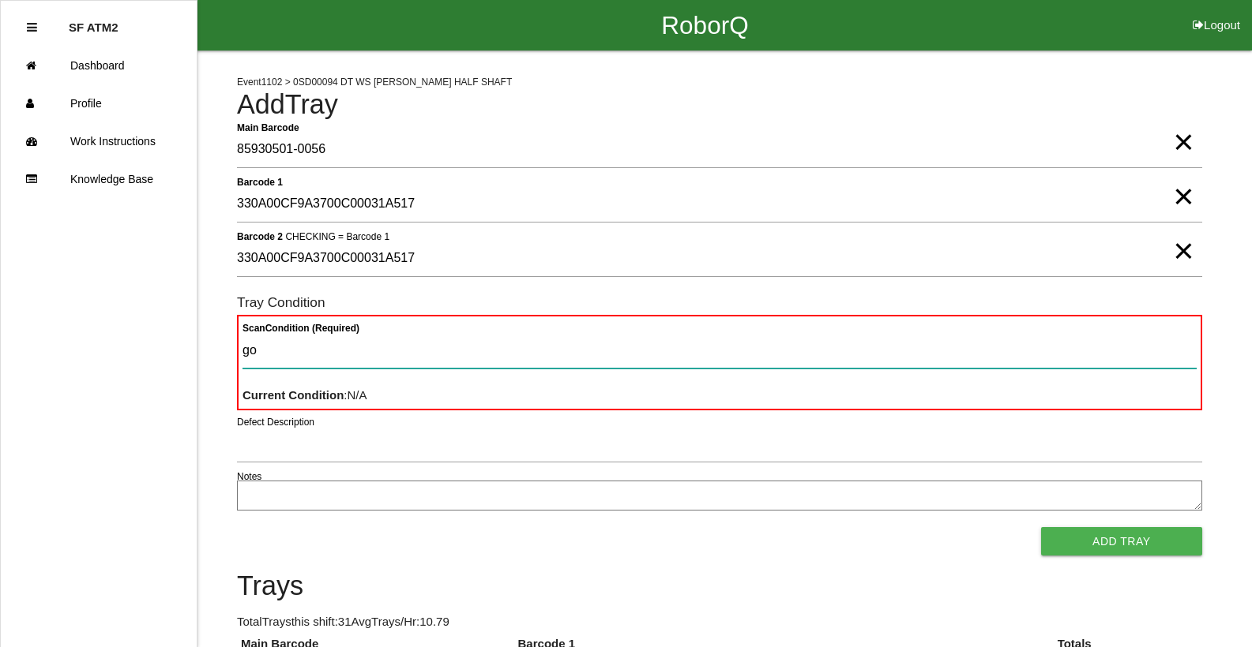
type Condition "goo"
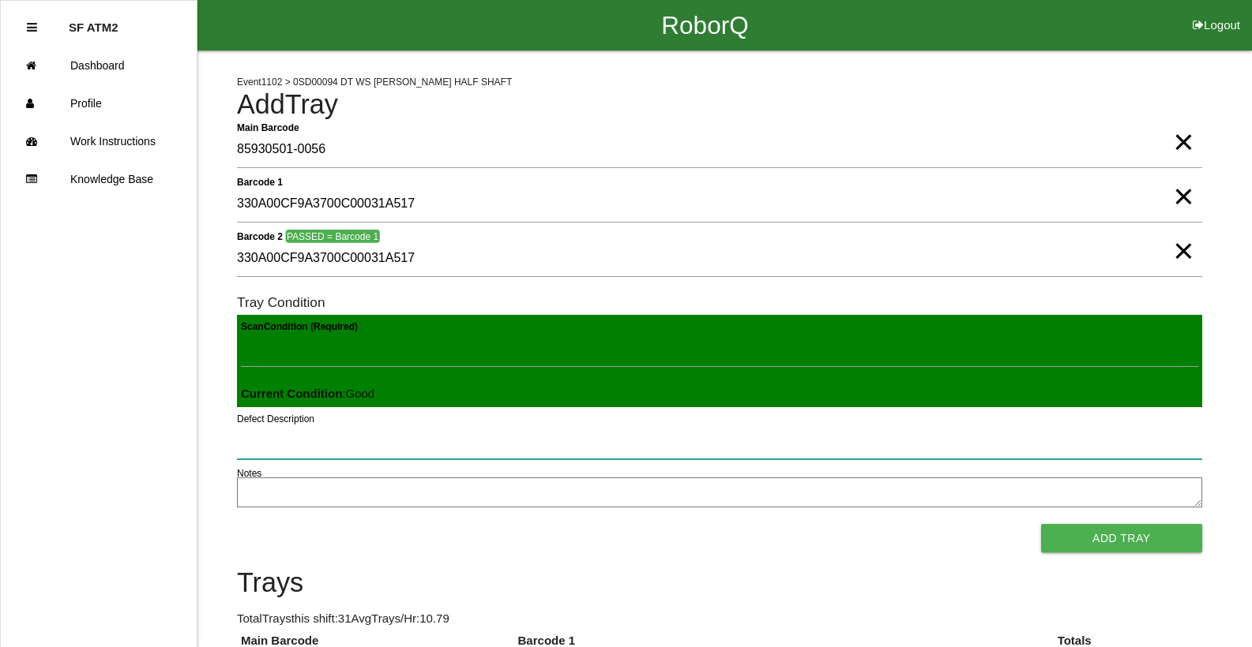
click at [1041, 524] on button "Add Tray" at bounding box center [1121, 538] width 161 height 28
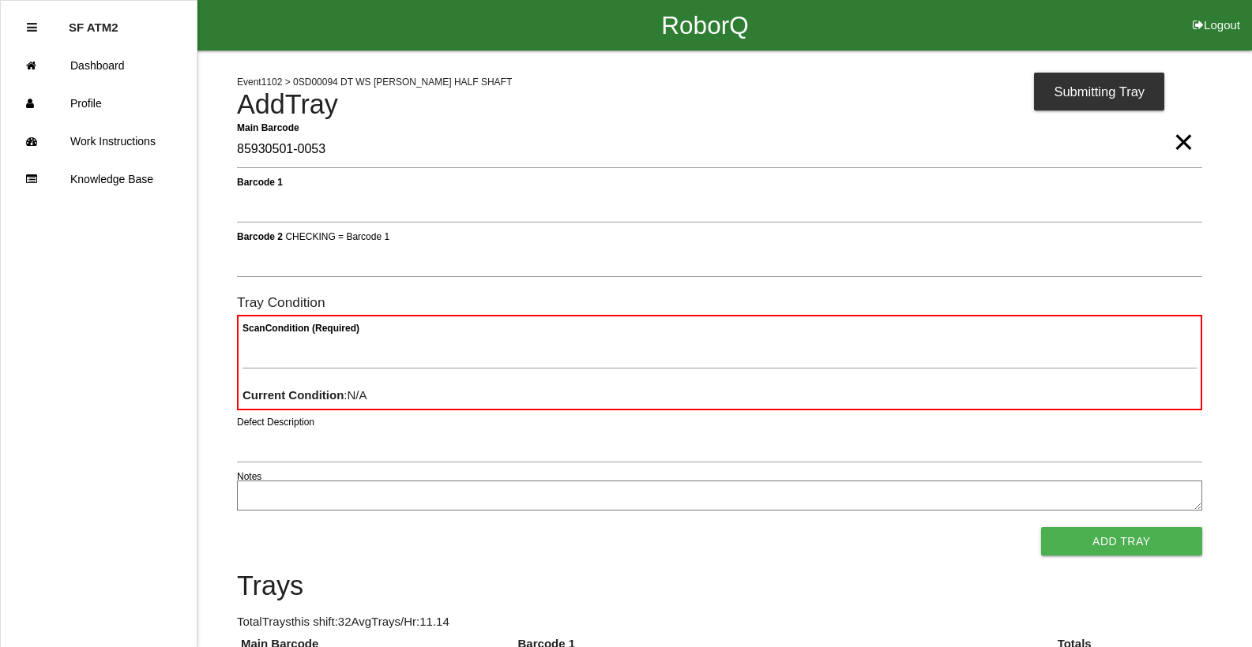
type Barcode "85930501-0053"
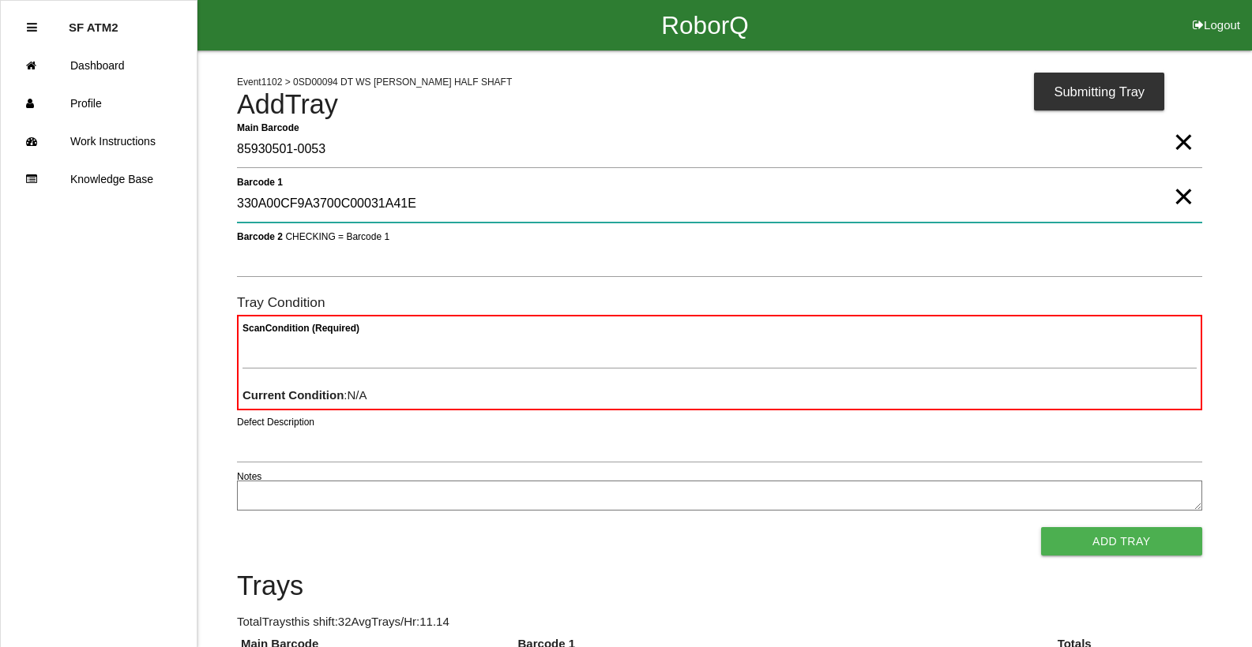
type 1 "330A00CF9A3700C00031A41E"
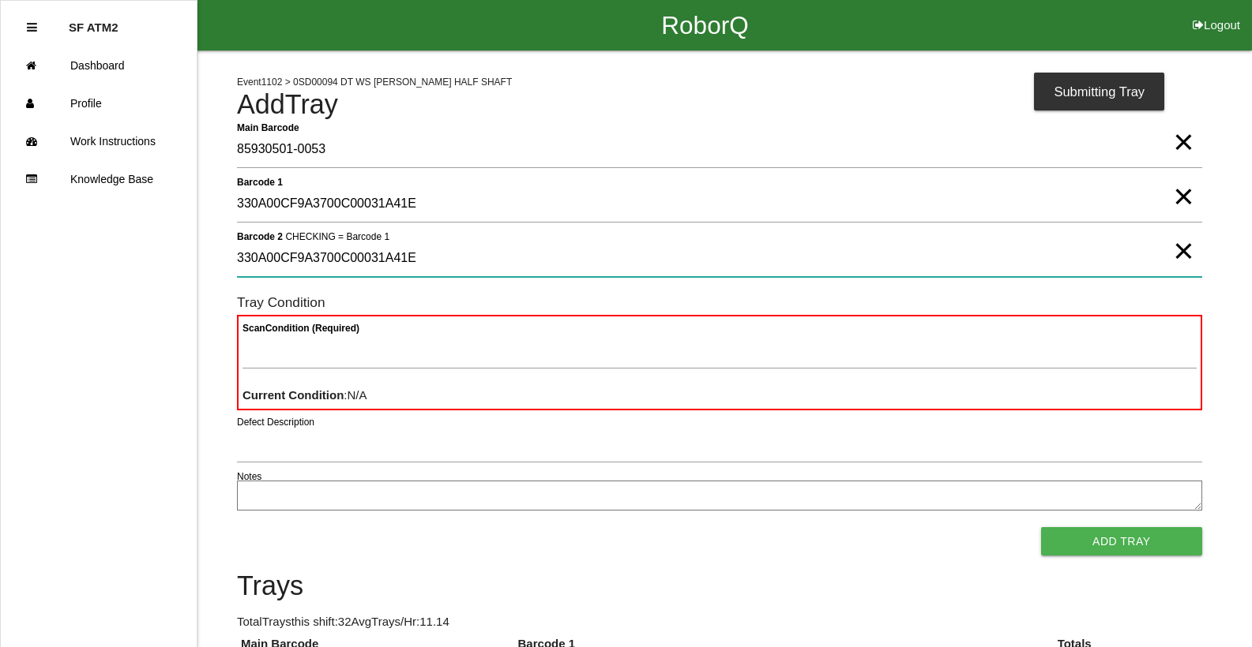
type 2 "330A00CF9A3700C00031A41E"
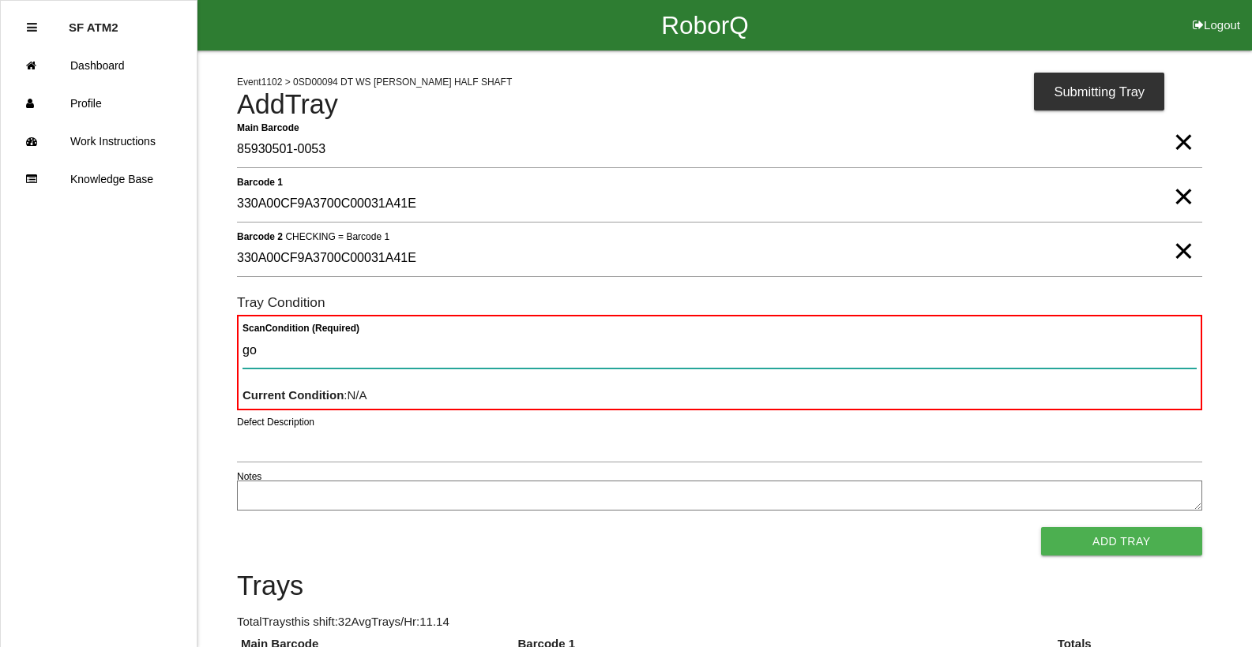
type Condition "goo"
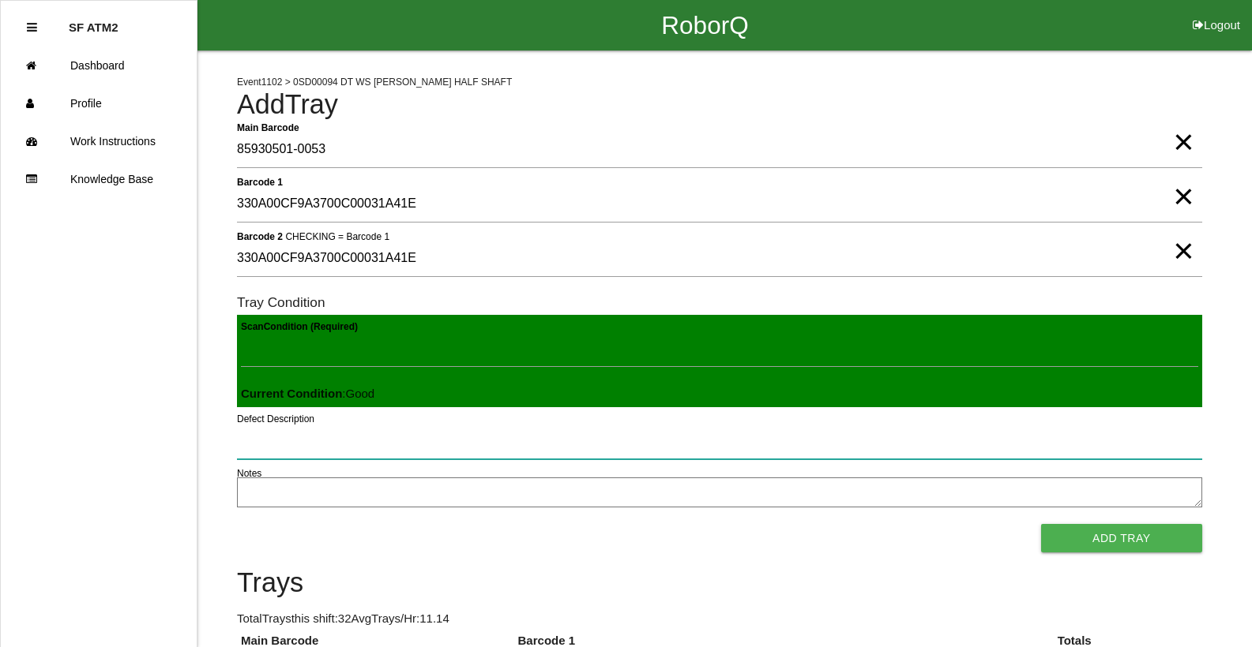
click at [1041, 524] on button "Add Tray" at bounding box center [1121, 538] width 161 height 28
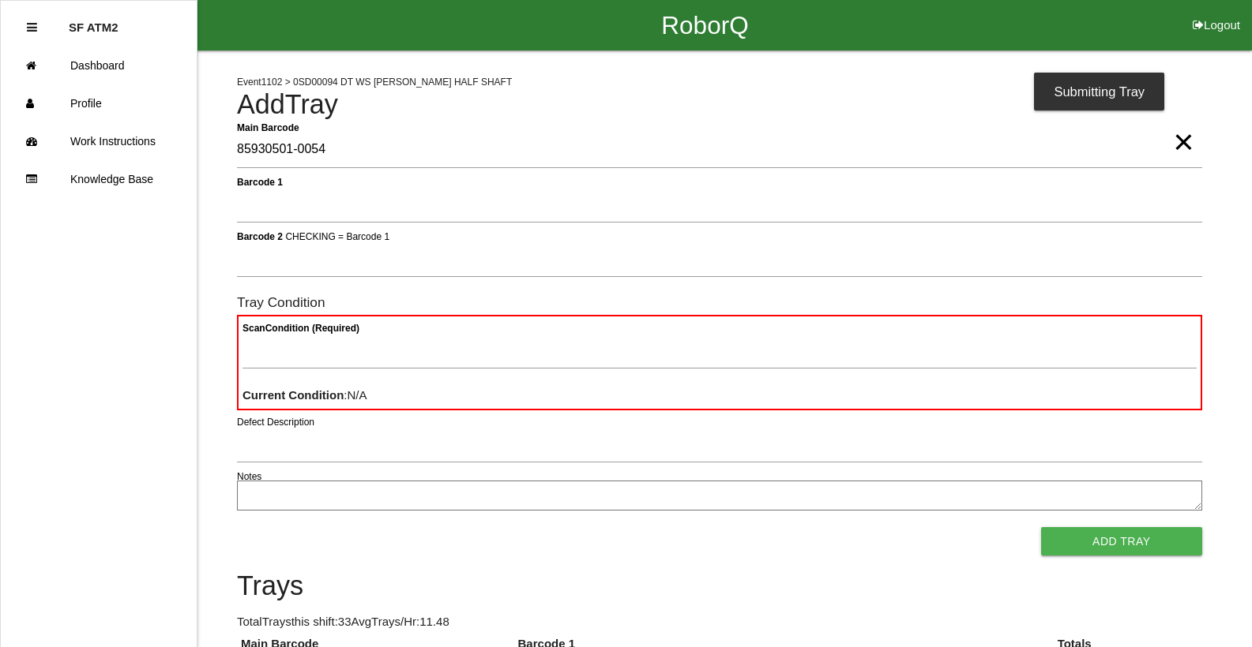
type Barcode "85930501-0054"
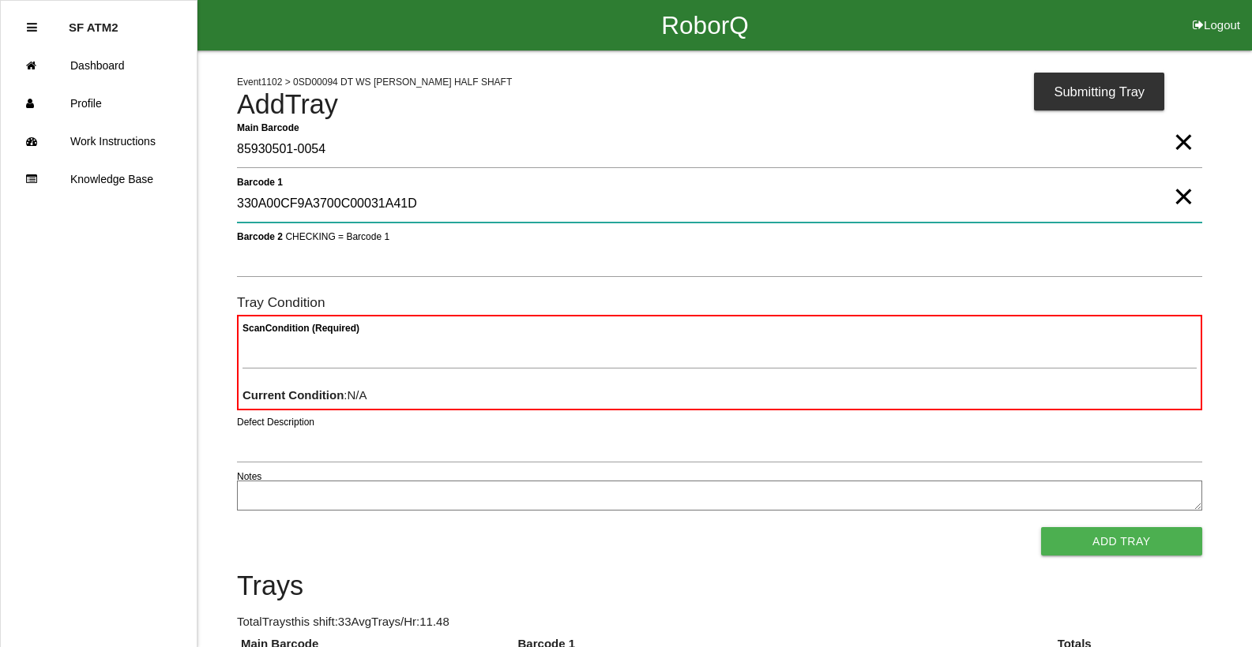
type 1 "330A00CF9A3700C00031A41D"
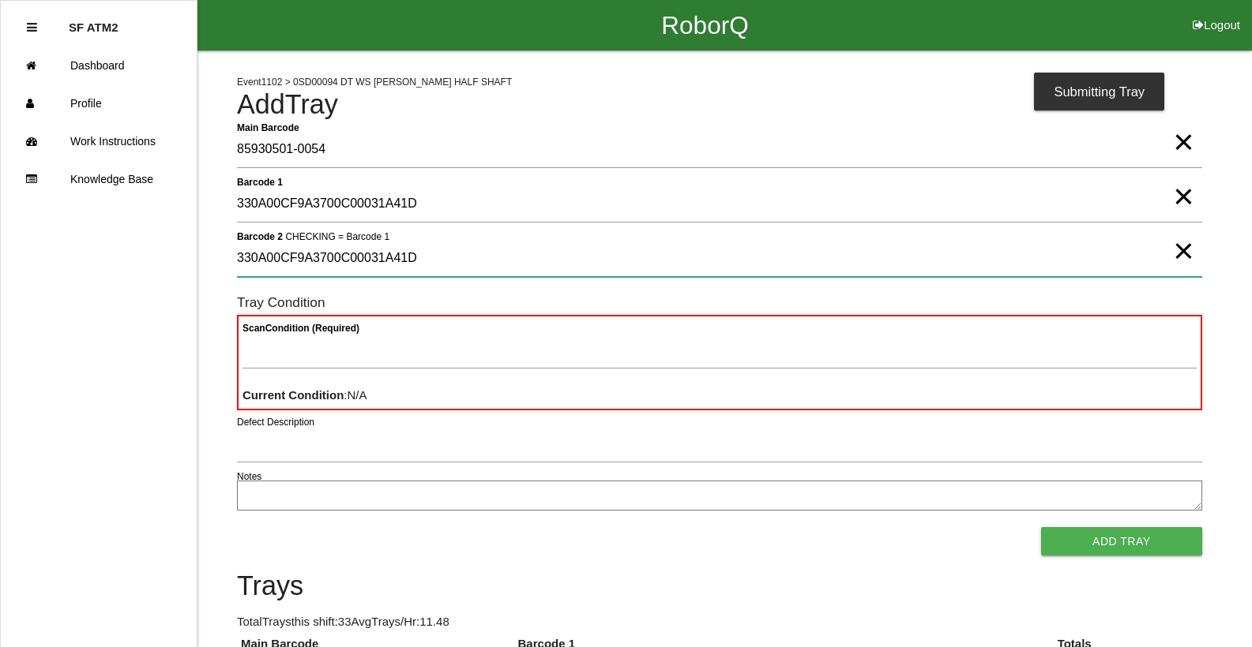
type 2 "330A00CF9A3700C00031A41D"
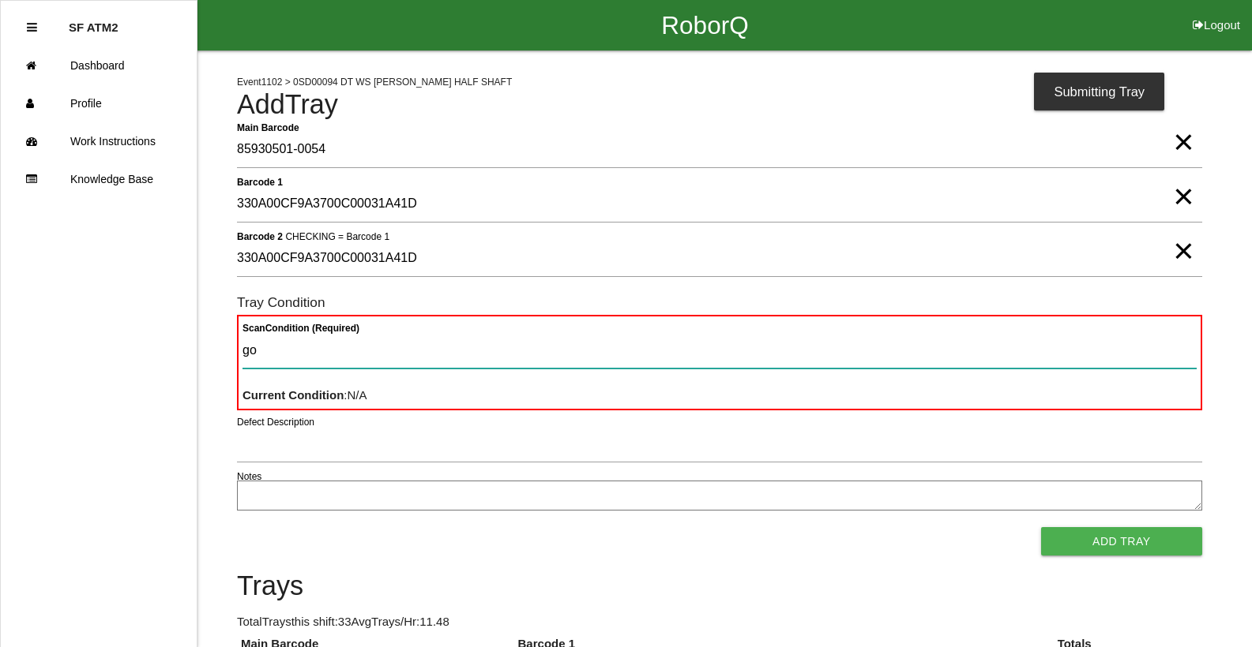
type Condition "goo"
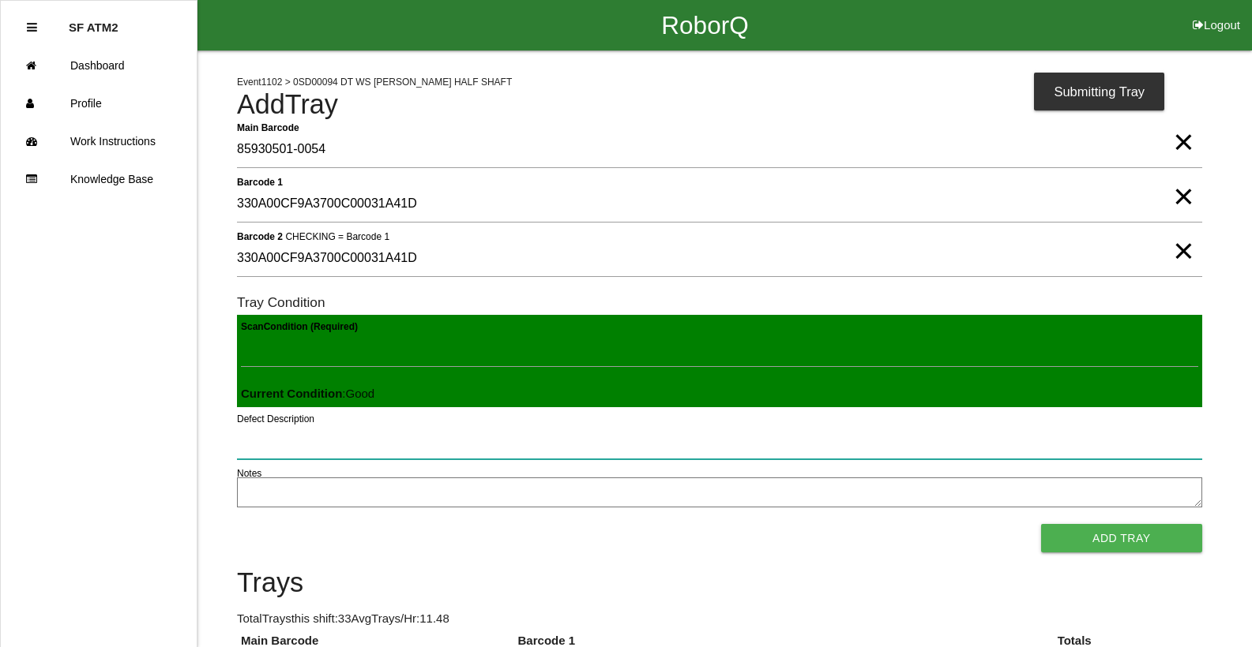
click at [1041, 524] on button "Add Tray" at bounding box center [1121, 538] width 161 height 28
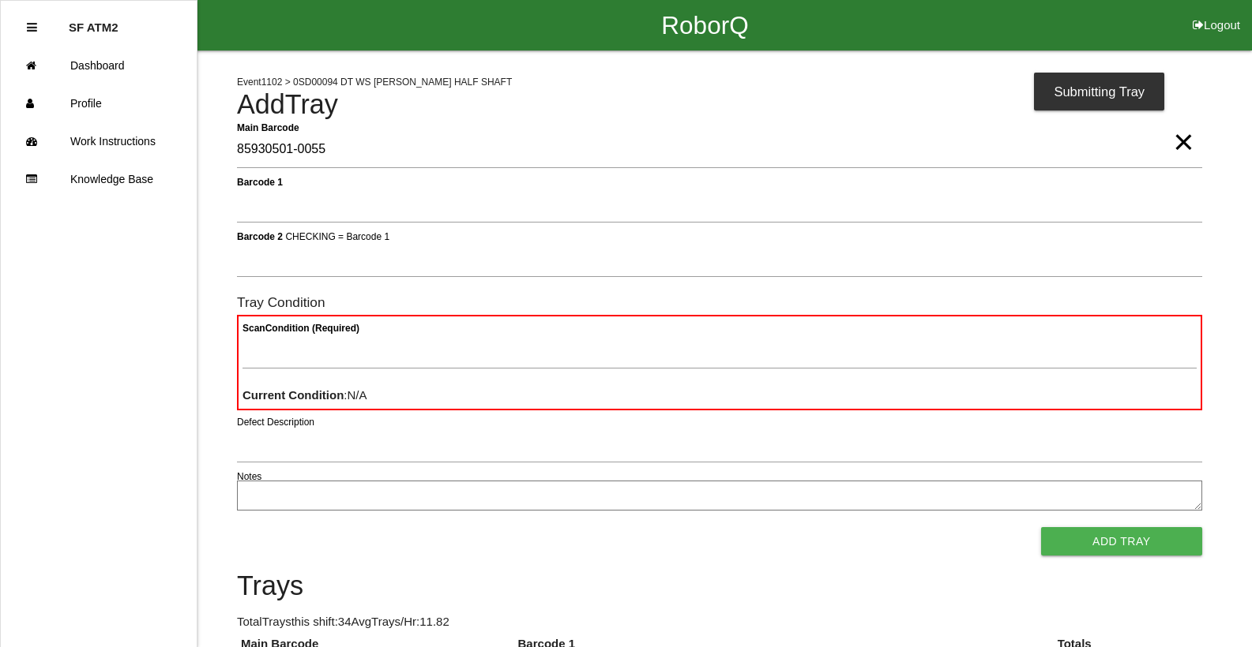
type Barcode "85930501-0055"
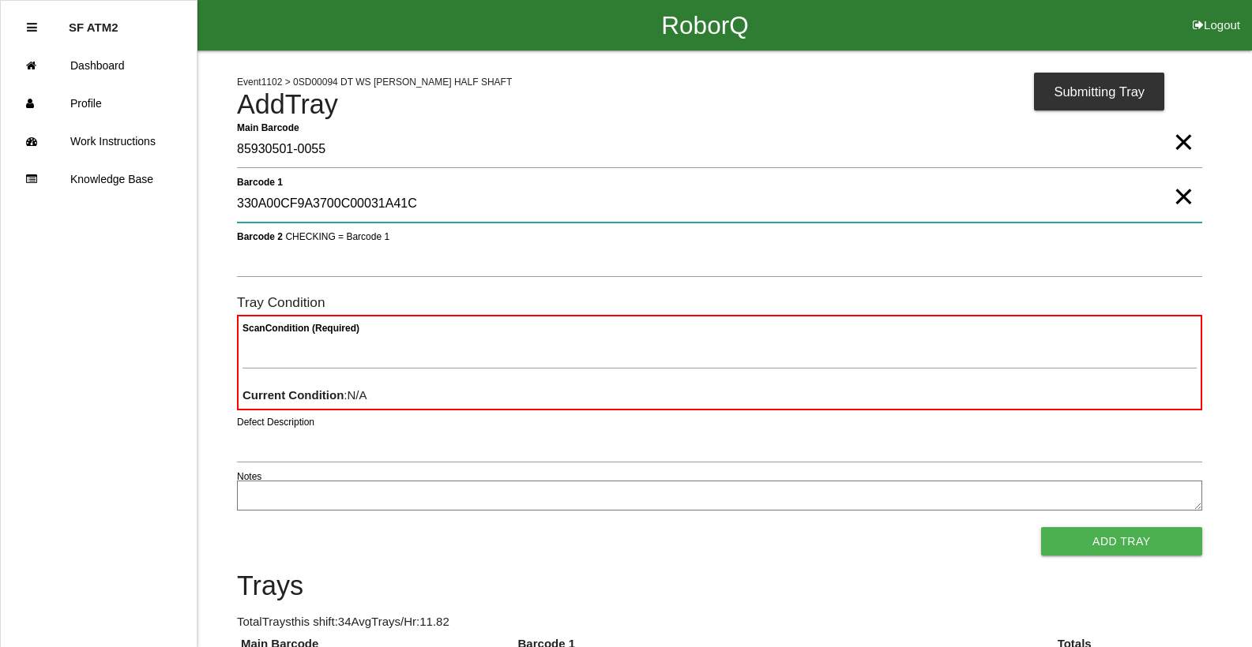
type 1 "330A00CF9A3700C00031A41C"
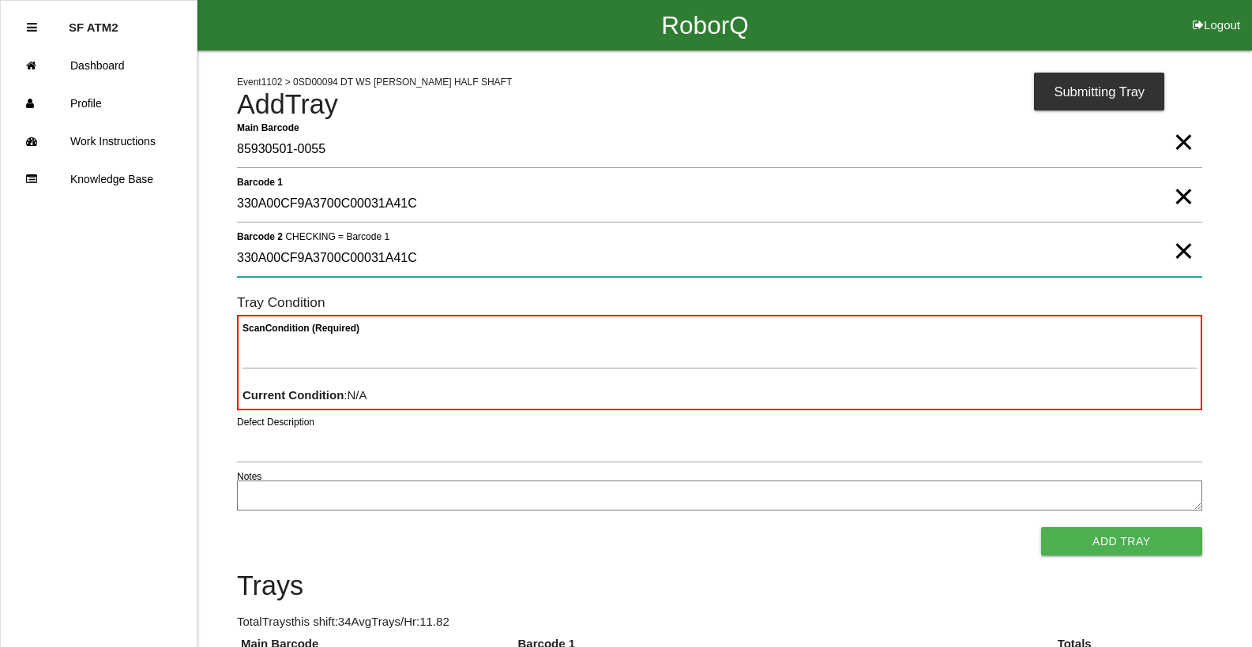
type 2 "330A00CF9A3700C00031A41C"
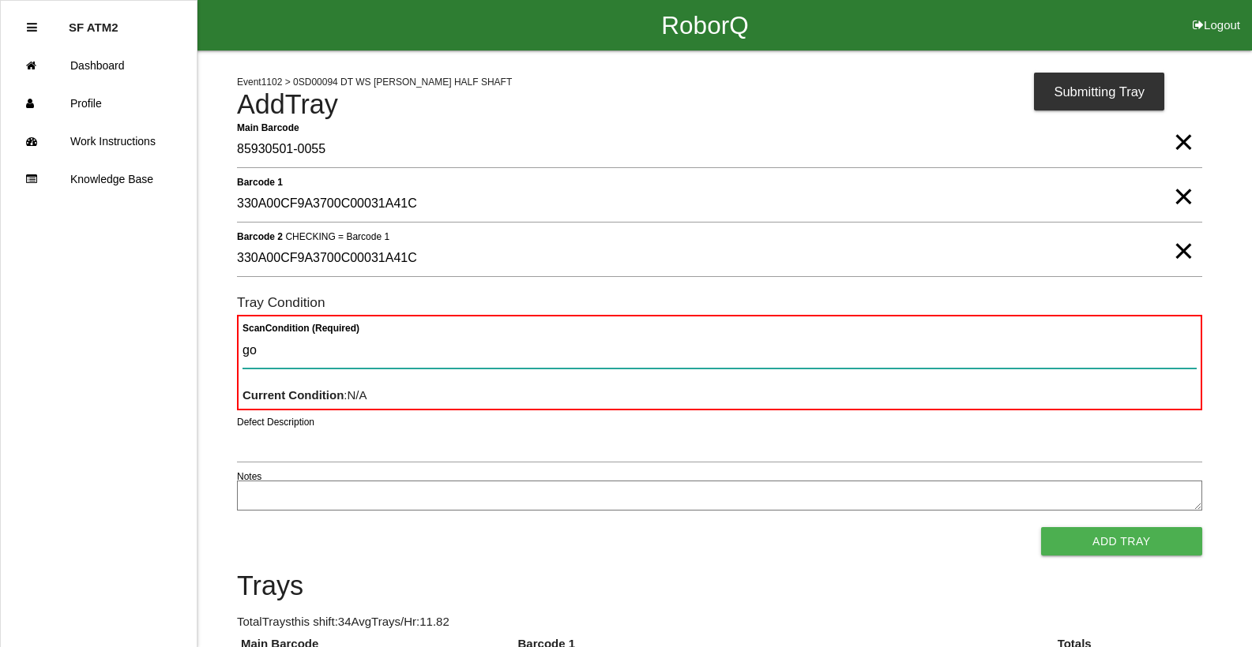
type Condition "goo"
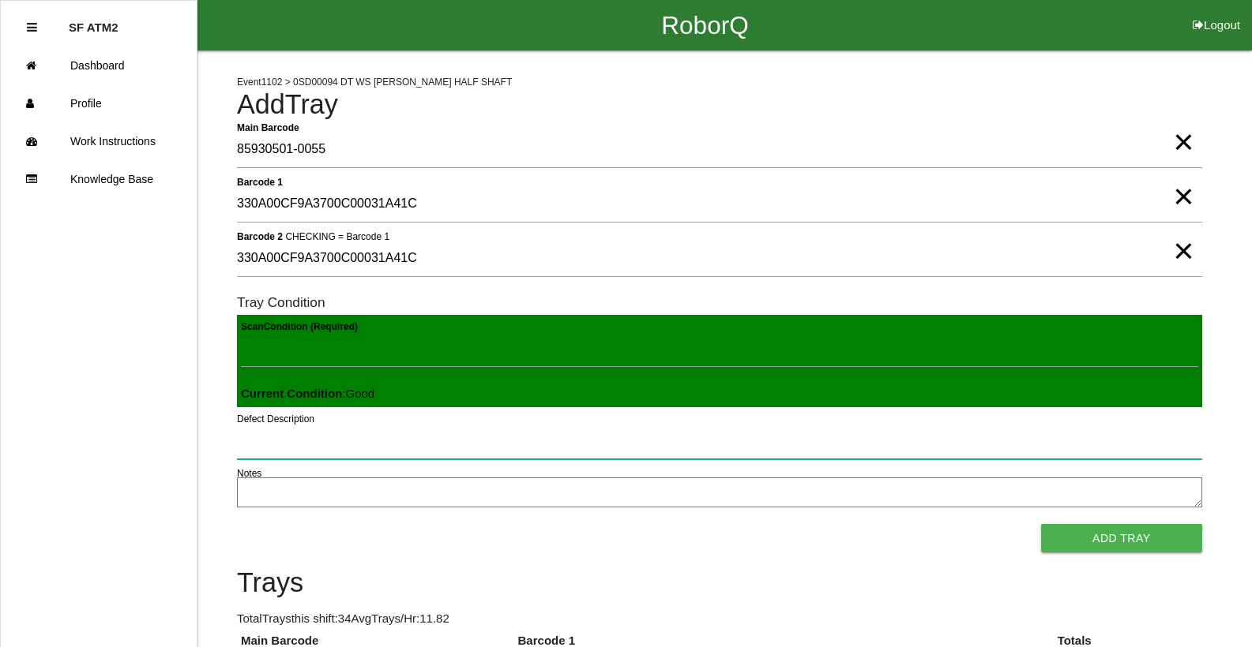
click at [1041, 524] on button "Add Tray" at bounding box center [1121, 538] width 161 height 28
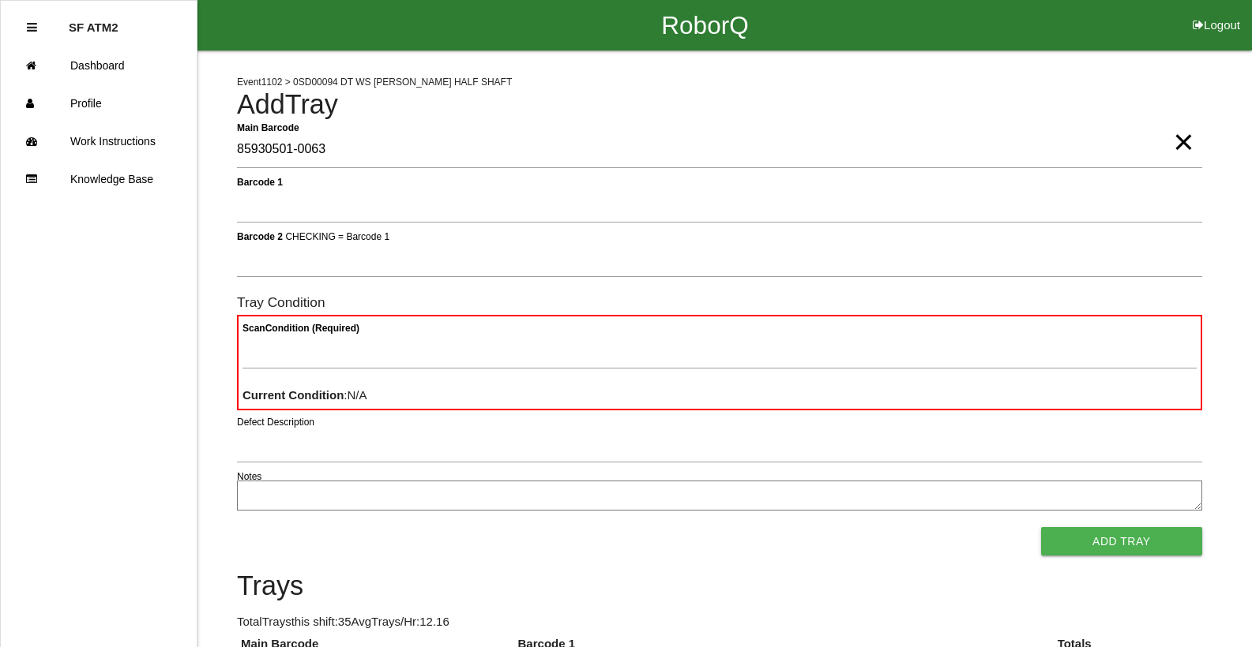
type Barcode "85930501-0063"
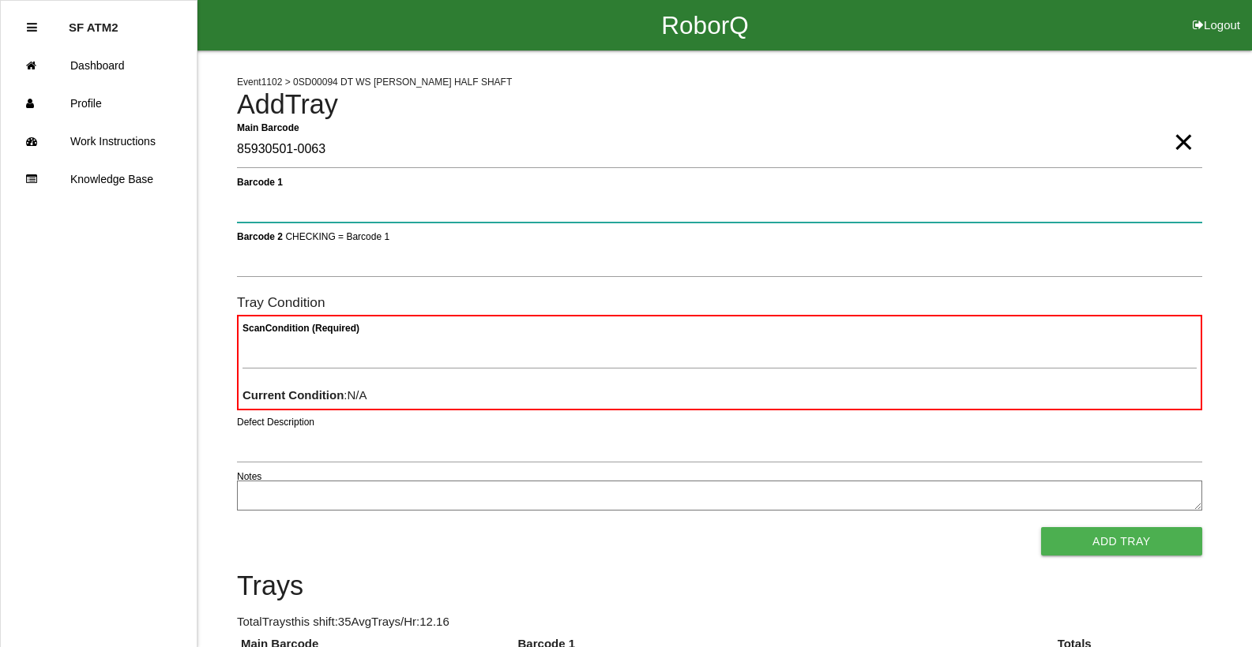
click at [1041, 527] on button "Add Tray" at bounding box center [1121, 541] width 161 height 28
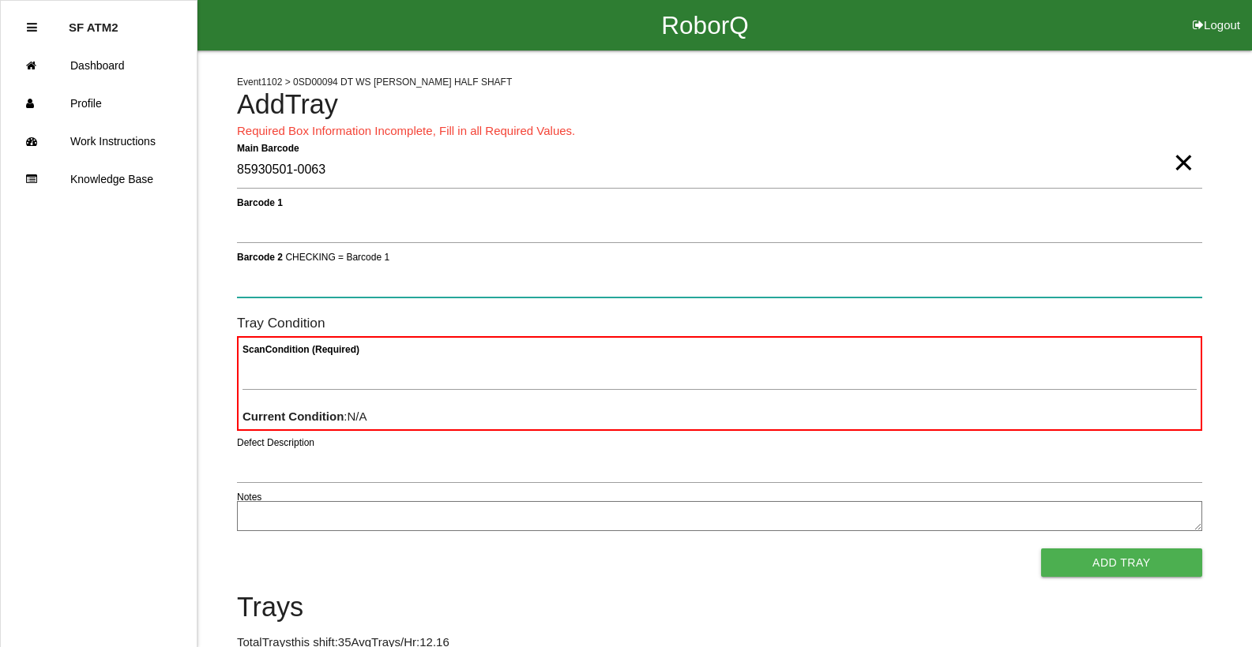
click at [1041, 549] on button "Add Tray" at bounding box center [1121, 563] width 161 height 28
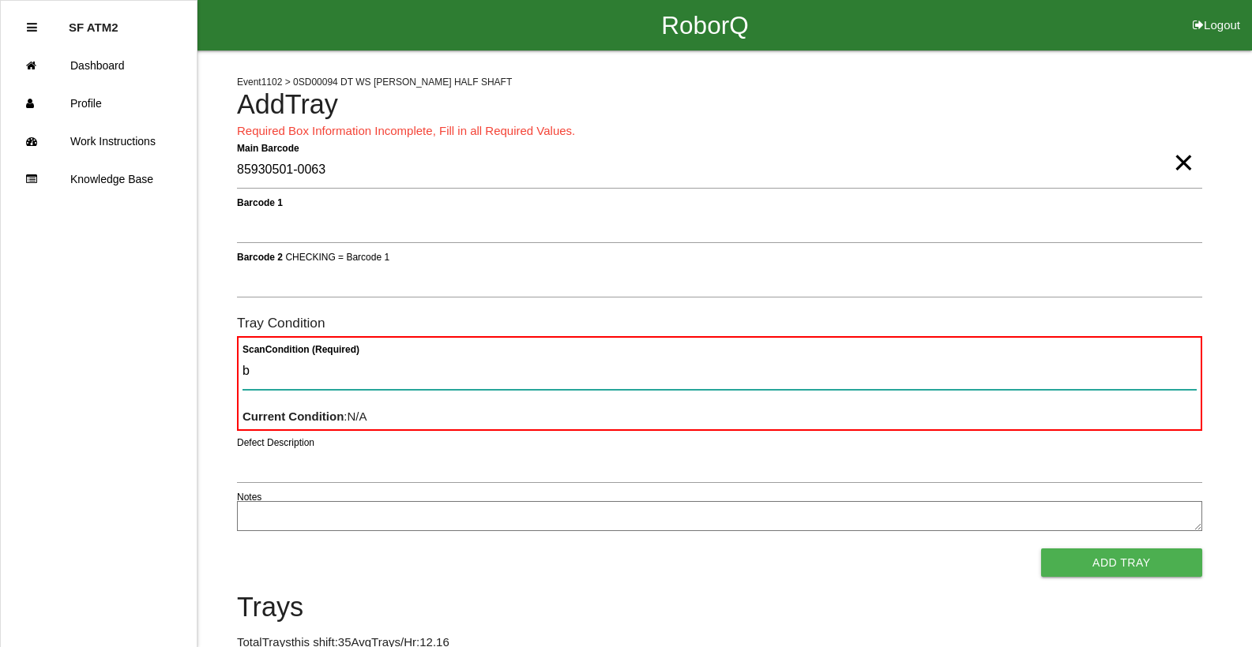
type Condition "ba"
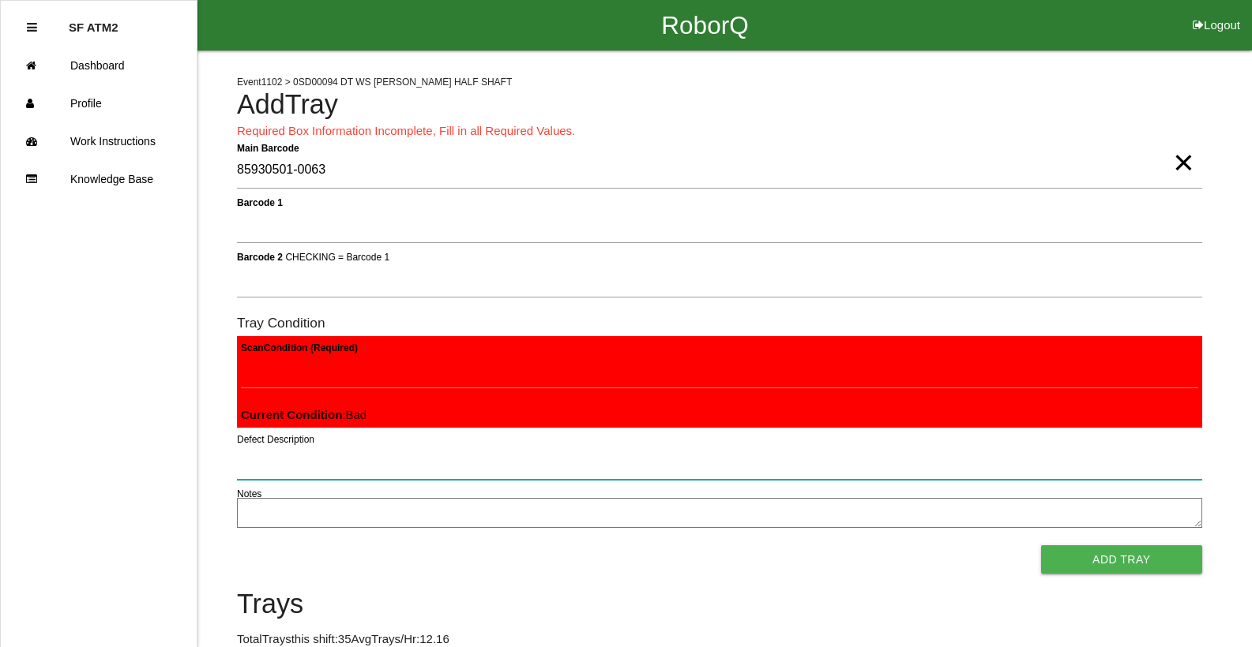
click at [1041, 546] on button "Add Tray" at bounding box center [1121, 560] width 161 height 28
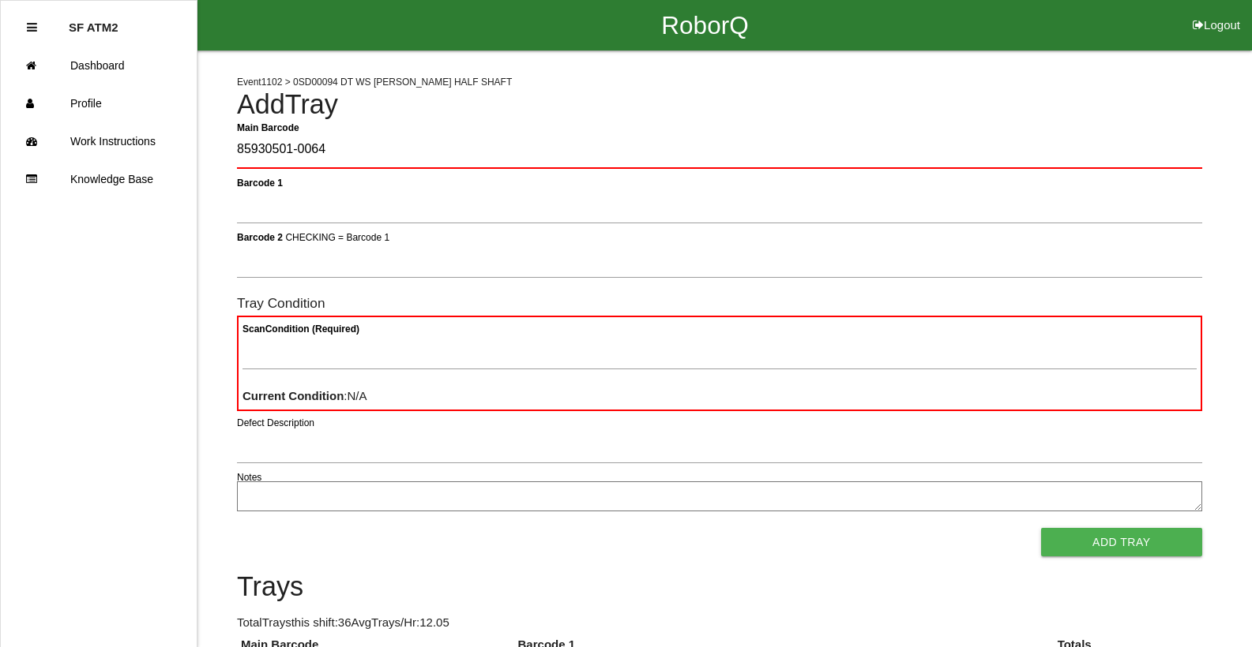
type Barcode "85930501-0064"
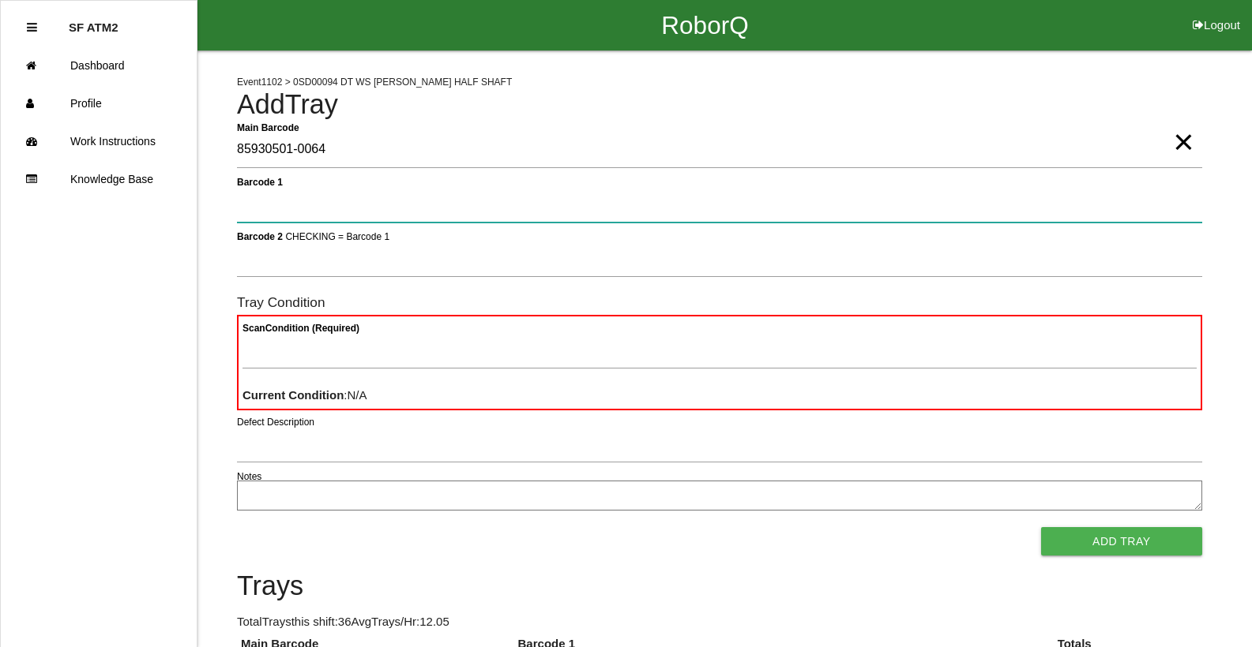
click at [1041, 527] on button "Add Tray" at bounding box center [1121, 541] width 161 height 28
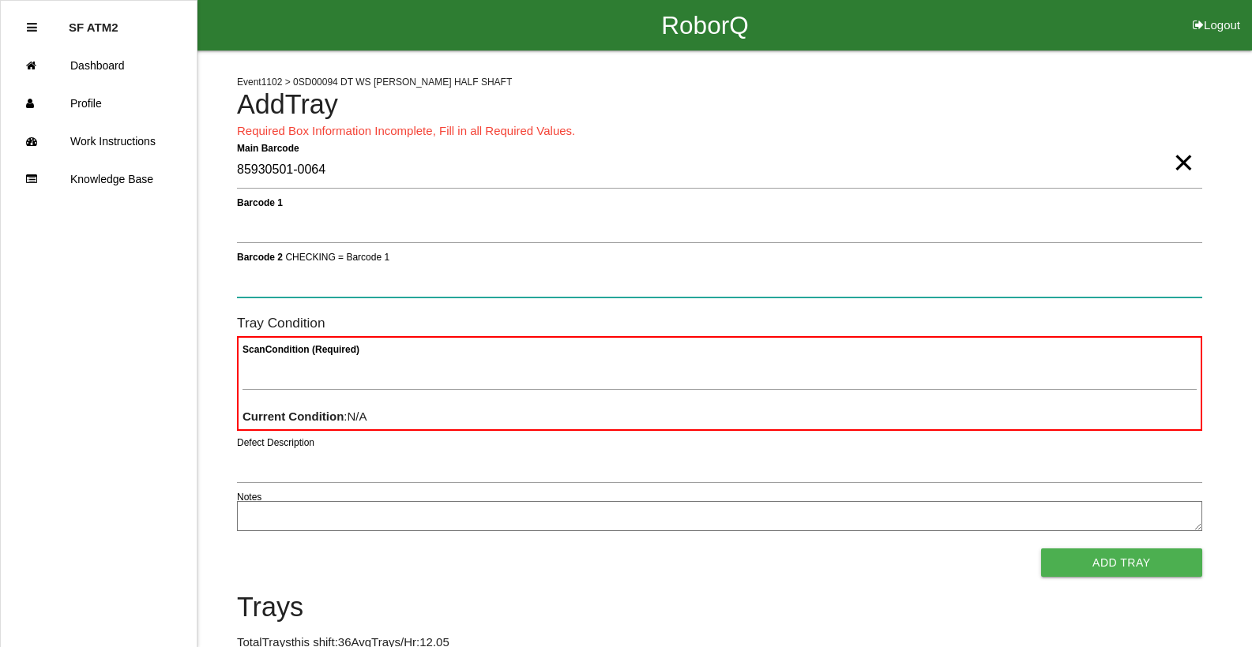
click at [1041, 549] on button "Add Tray" at bounding box center [1121, 563] width 161 height 28
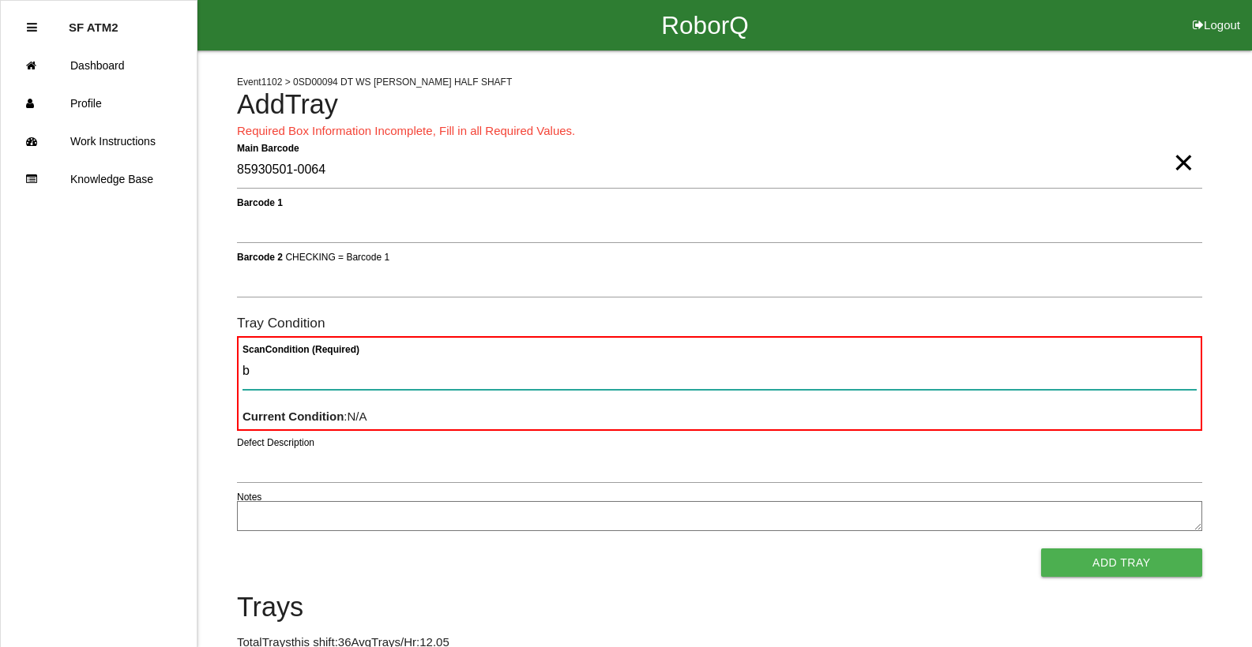
type Condition "ba"
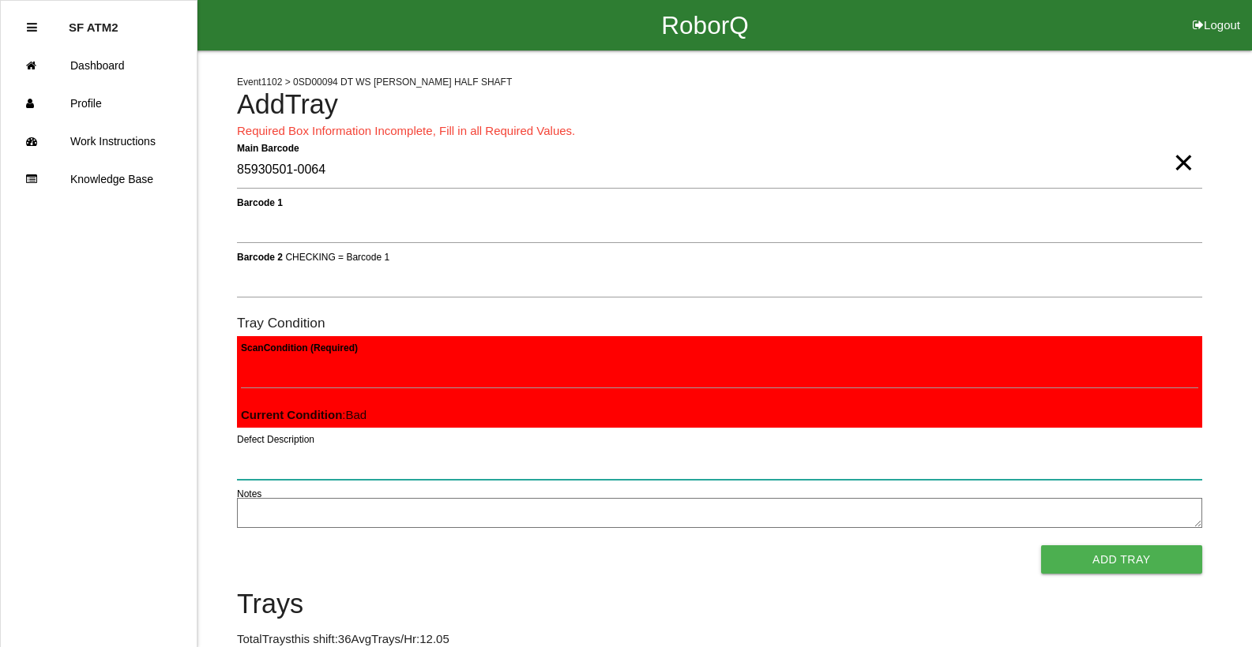
click at [1041, 546] on button "Add Tray" at bounding box center [1121, 560] width 161 height 28
